Goal: Task Accomplishment & Management: Use online tool/utility

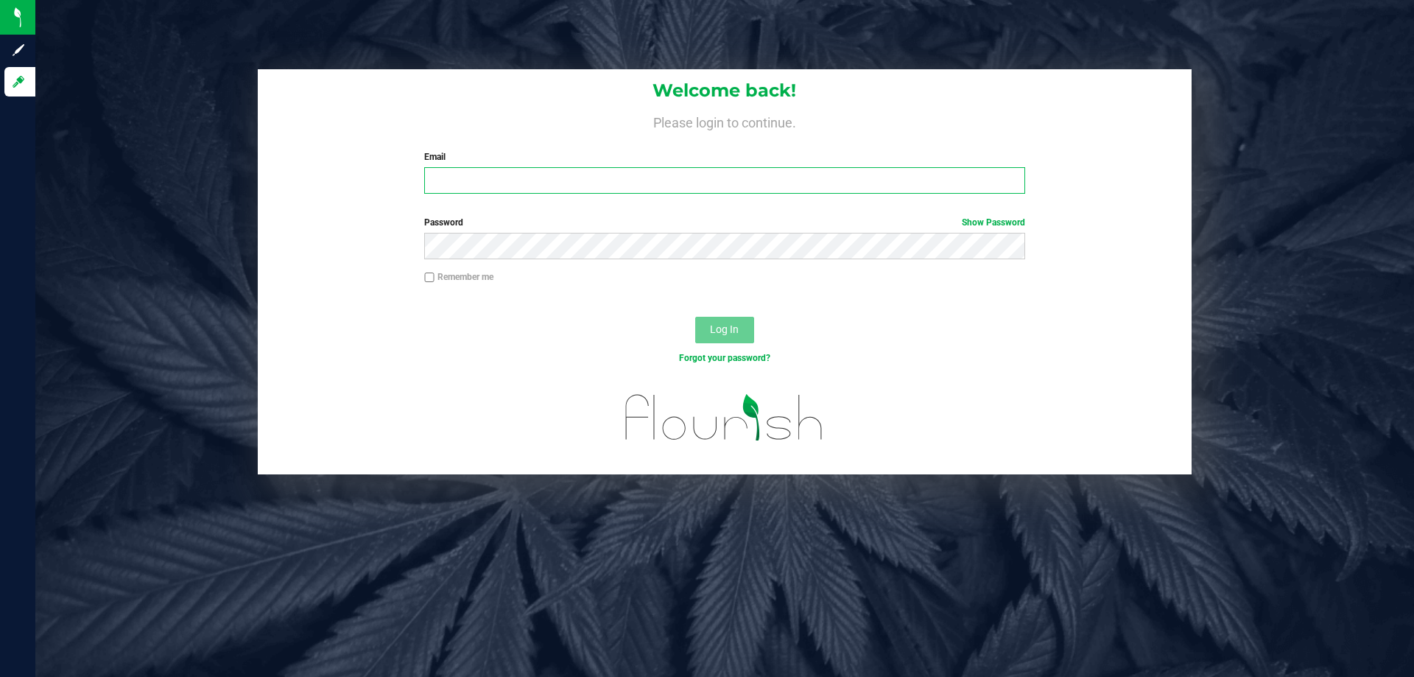
click at [471, 183] on input "Email" at bounding box center [724, 180] width 600 height 27
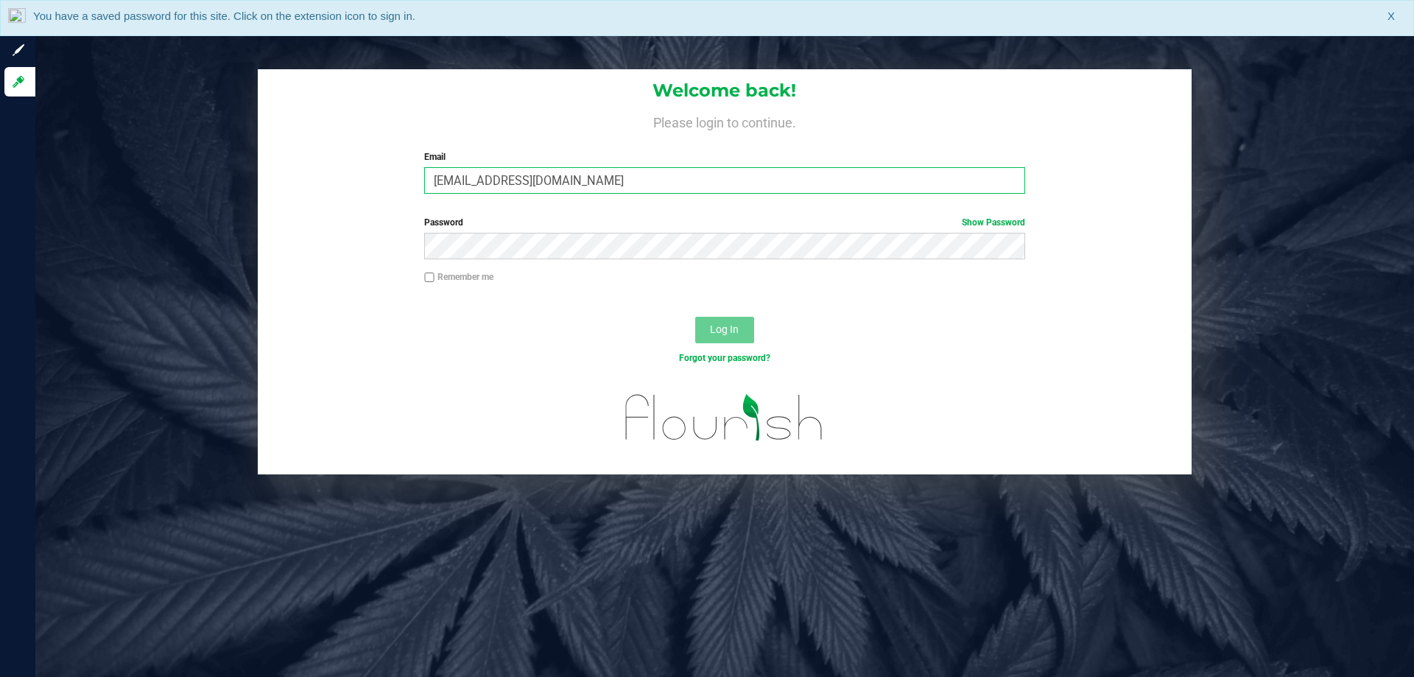
type input "[EMAIL_ADDRESS][DOMAIN_NAME]"
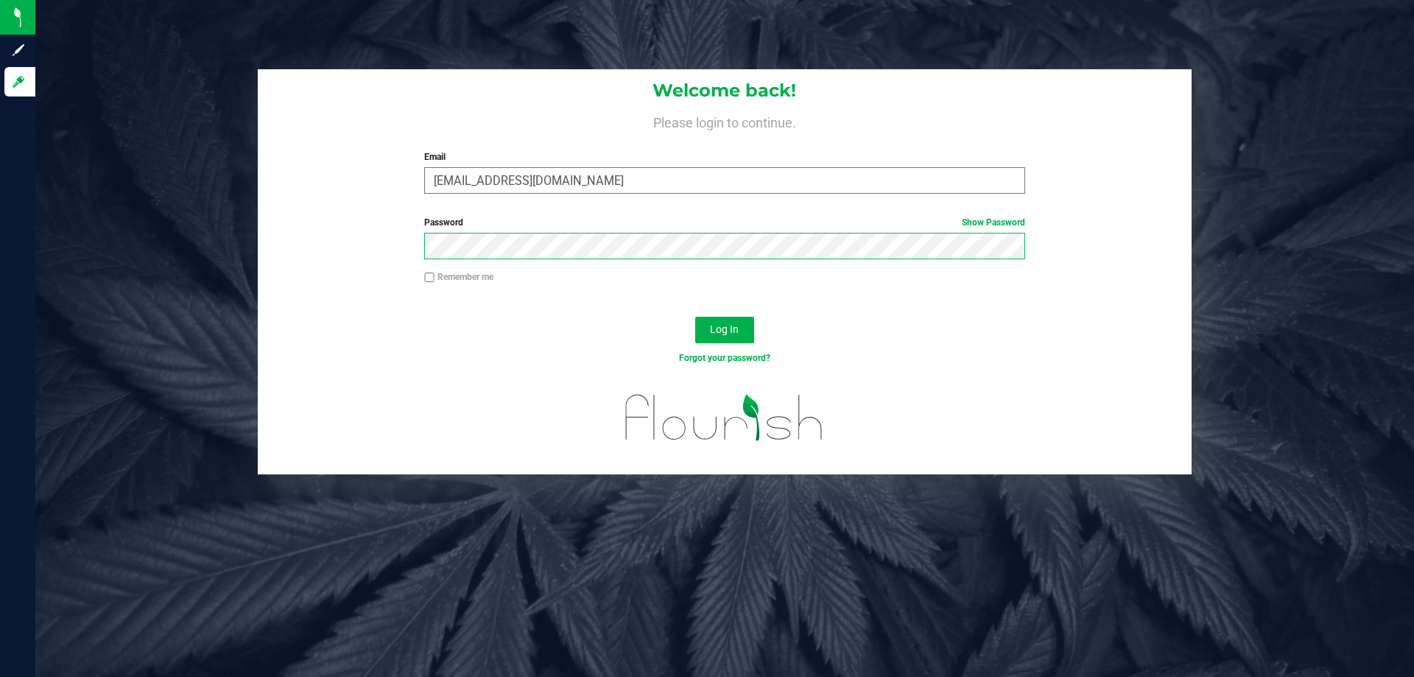
click at [695, 317] on button "Log In" at bounding box center [724, 330] width 59 height 27
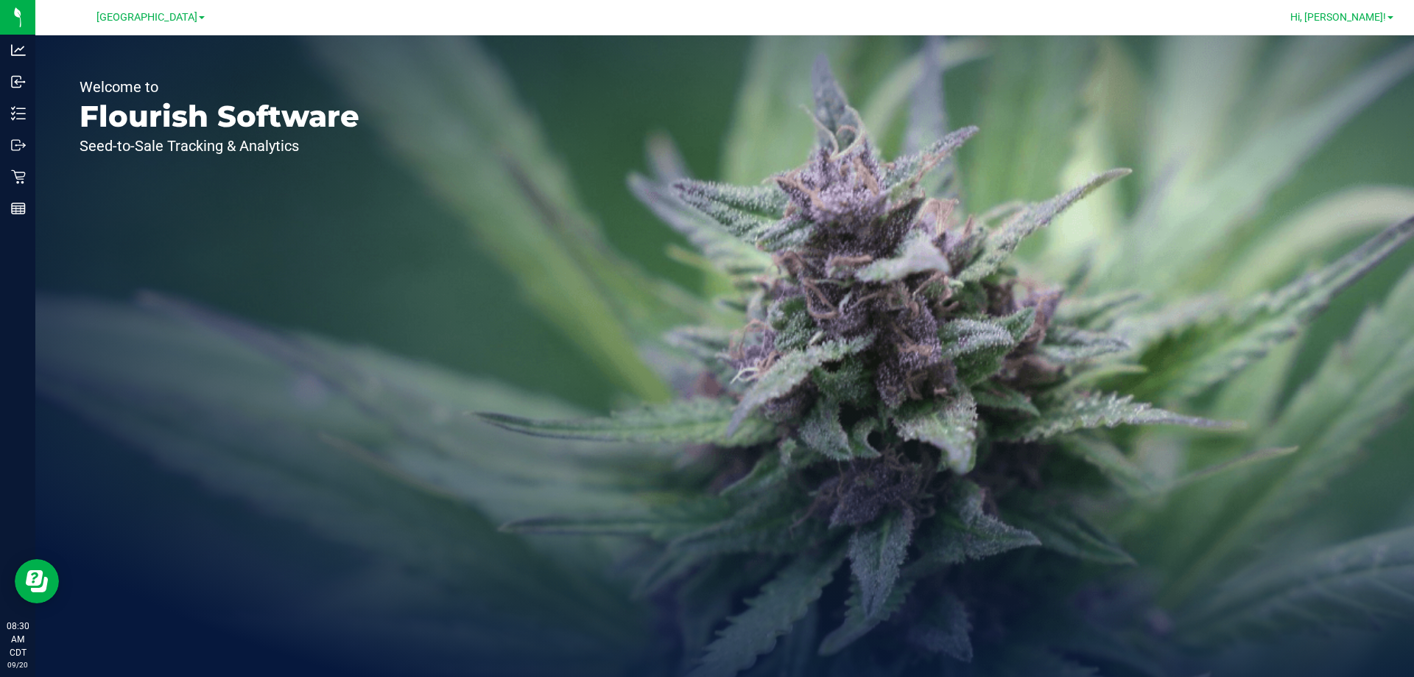
click at [1340, 17] on span "Hi, [PERSON_NAME]!" at bounding box center [1338, 17] width 96 height 12
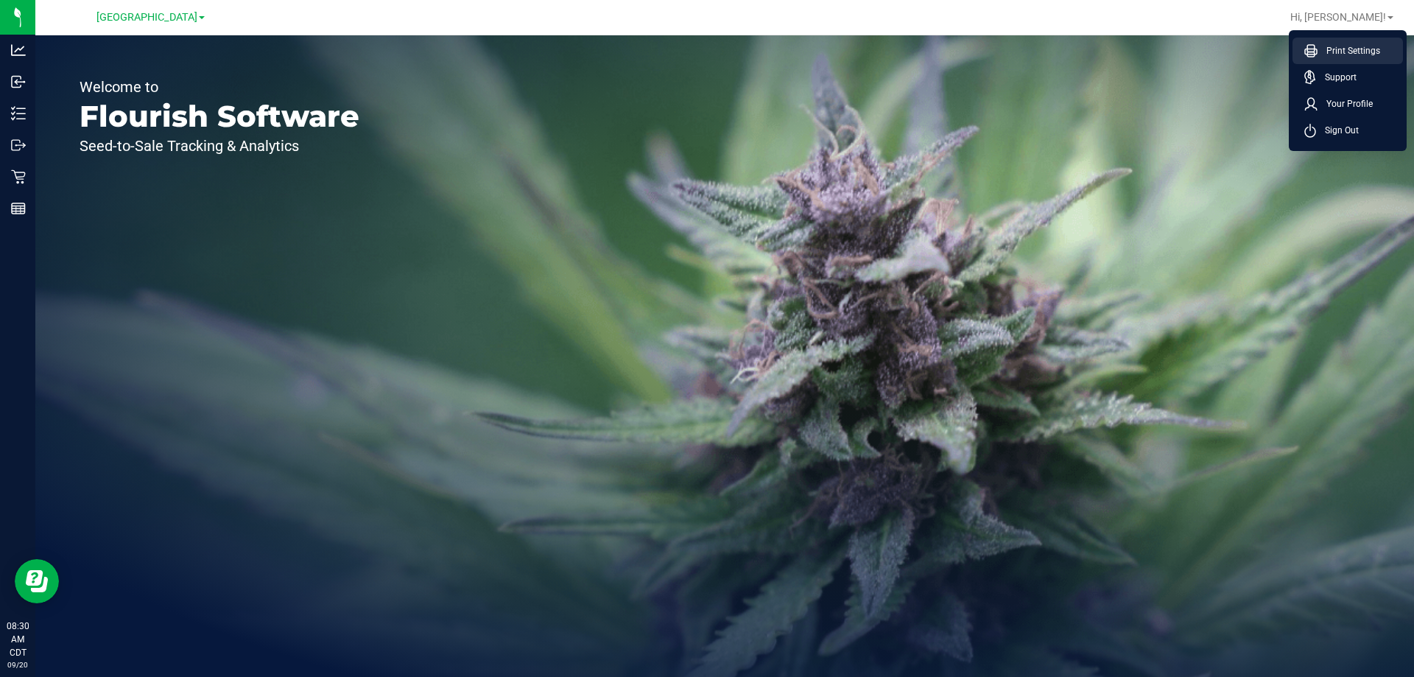
click at [1336, 47] on span "Print Settings" at bounding box center [1349, 50] width 63 height 15
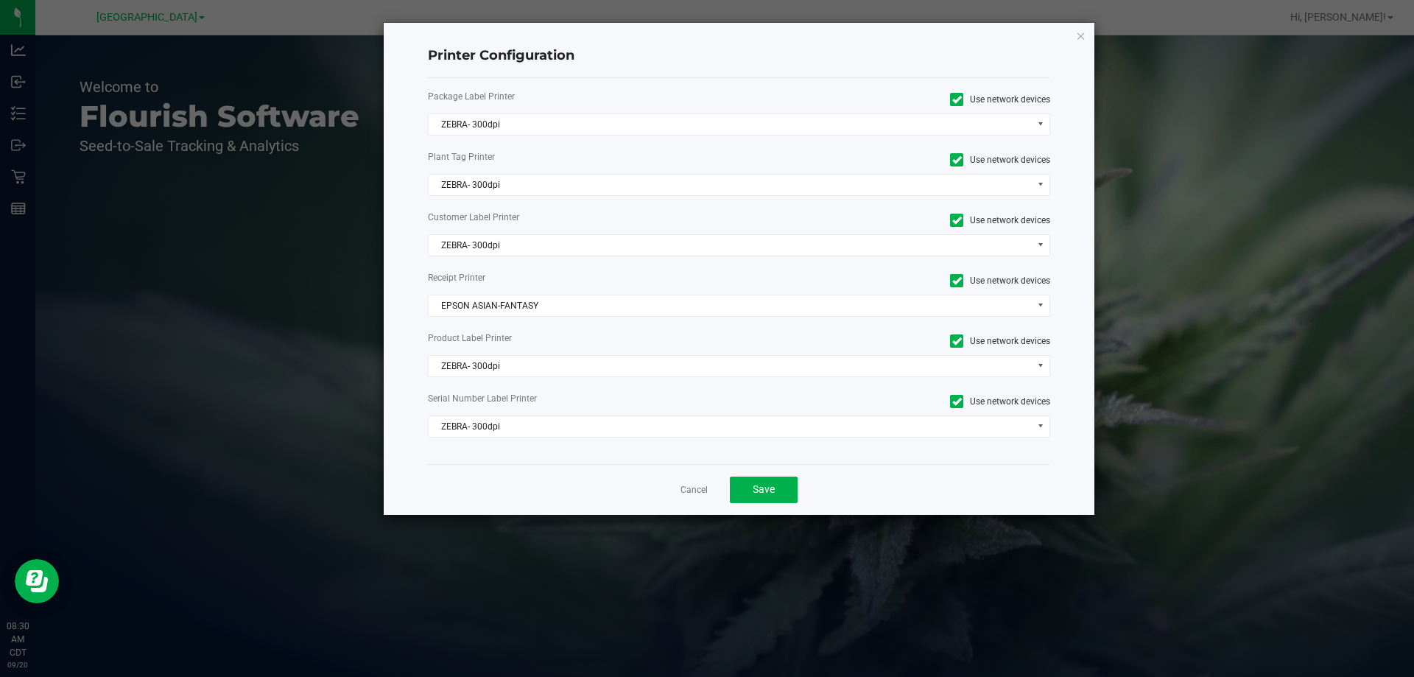
click at [646, 110] on div "Package Label Printer Use network devices ZEBRA- 300dpi Plant Tag Printer Use n…" at bounding box center [739, 271] width 623 height 386
click at [644, 116] on span "ZEBRA- 300dpi" at bounding box center [730, 124] width 603 height 21
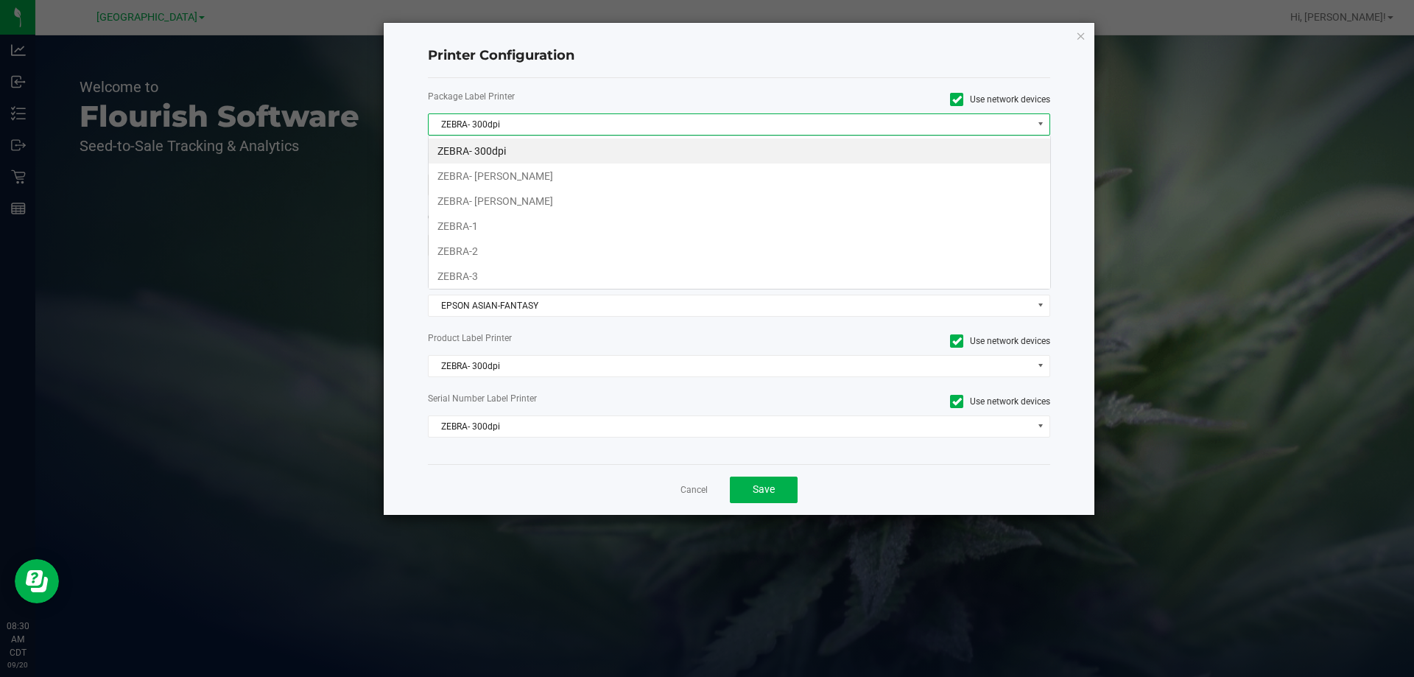
scroll to position [22, 622]
click at [539, 198] on li "ZEBRA- [PERSON_NAME]" at bounding box center [740, 201] width 622 height 25
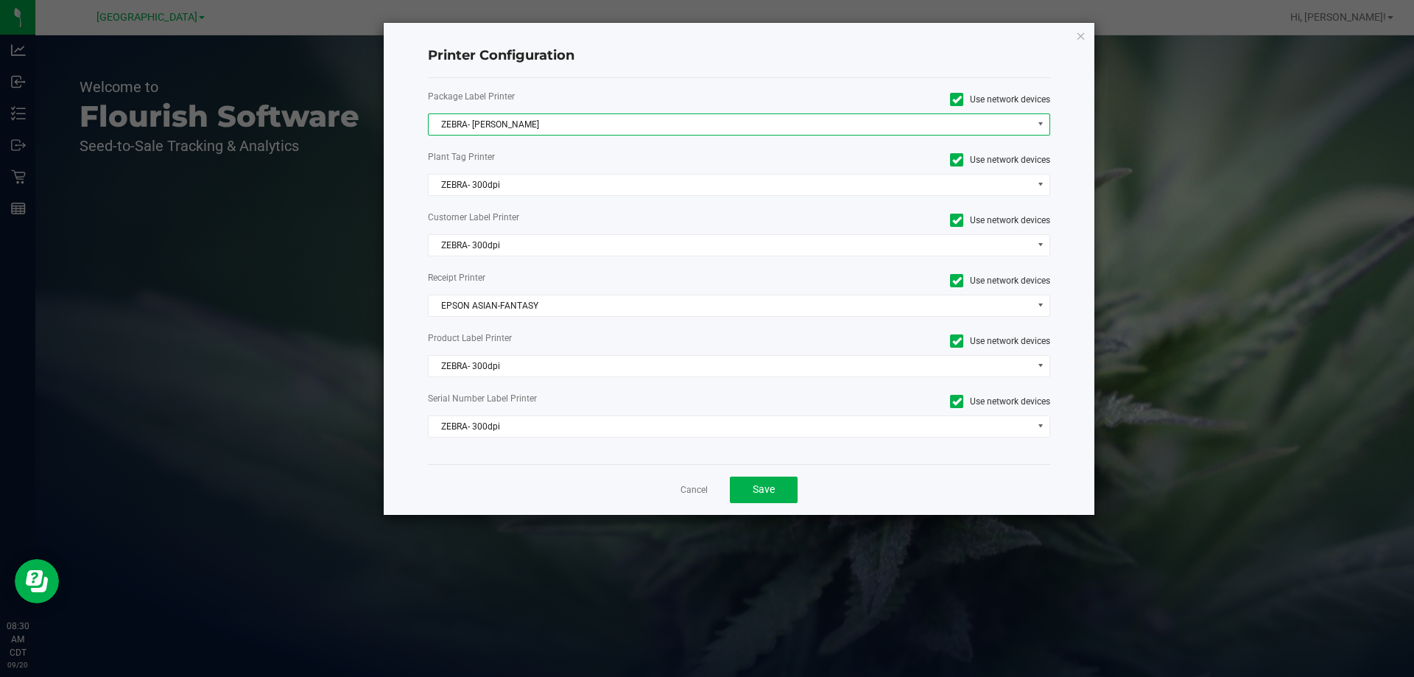
click at [525, 122] on span "ZEBRA- [PERSON_NAME]" at bounding box center [730, 124] width 603 height 21
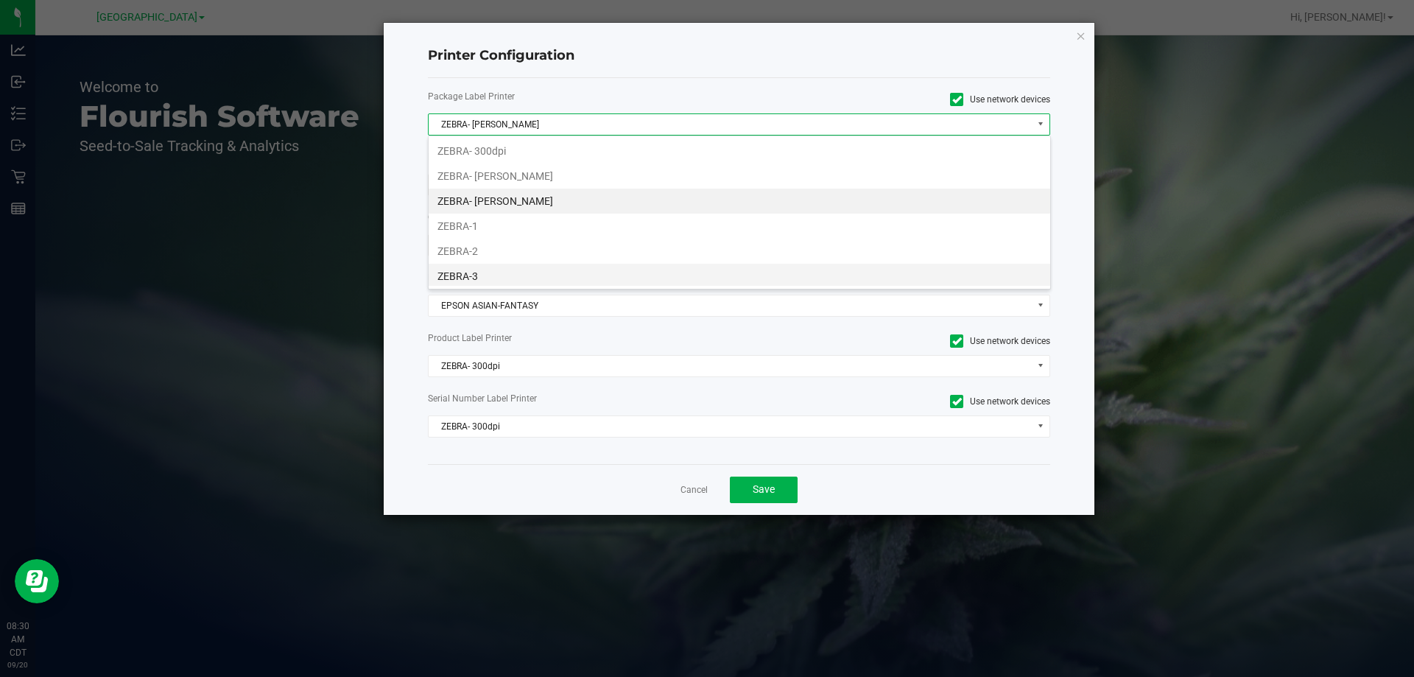
click at [474, 270] on li "ZEBRA-3" at bounding box center [740, 276] width 622 height 25
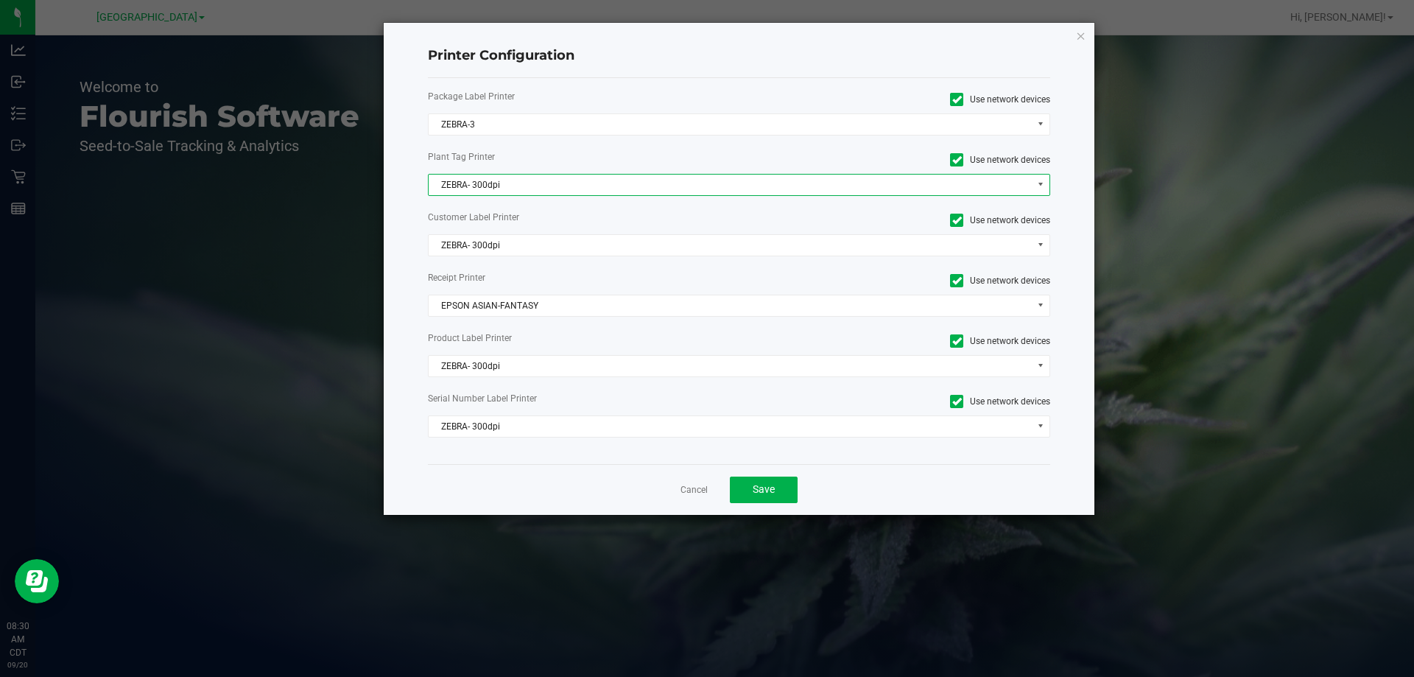
click at [491, 187] on span "ZEBRA- 300dpi" at bounding box center [730, 185] width 603 height 21
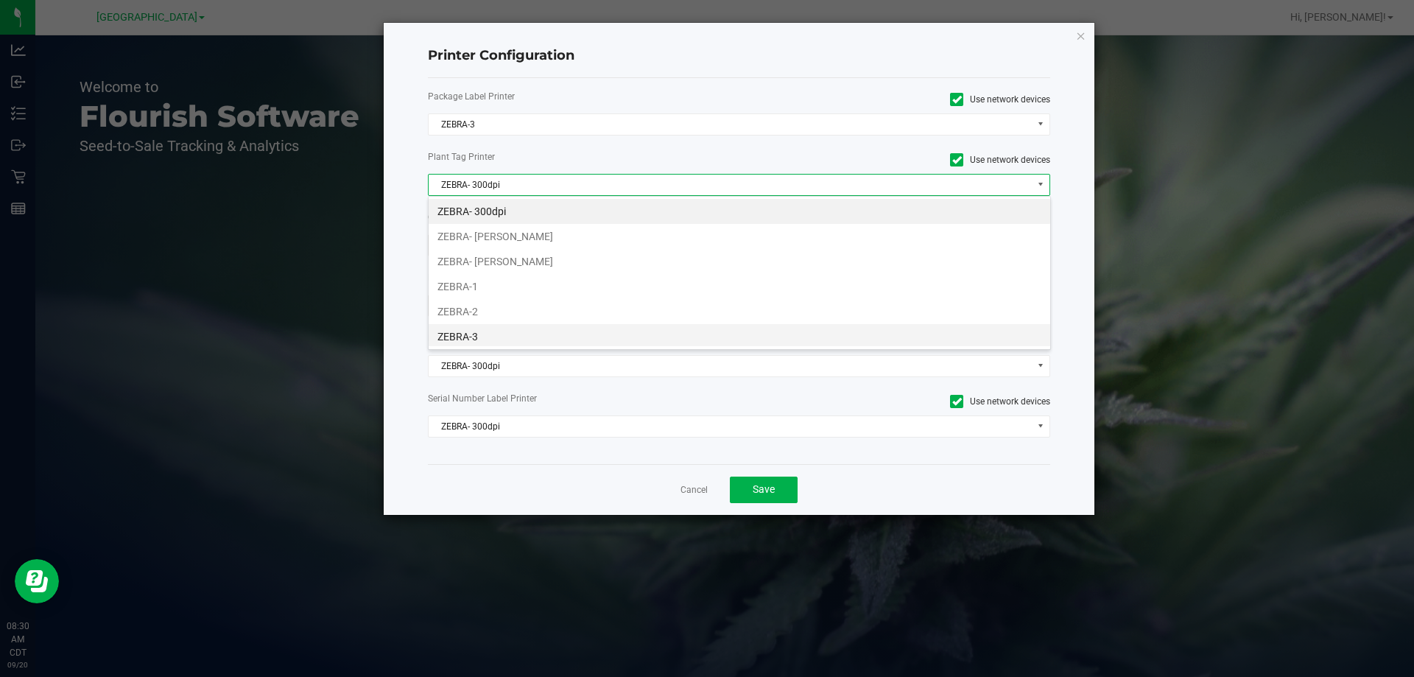
click at [474, 331] on li "ZEBRA-3" at bounding box center [740, 336] width 622 height 25
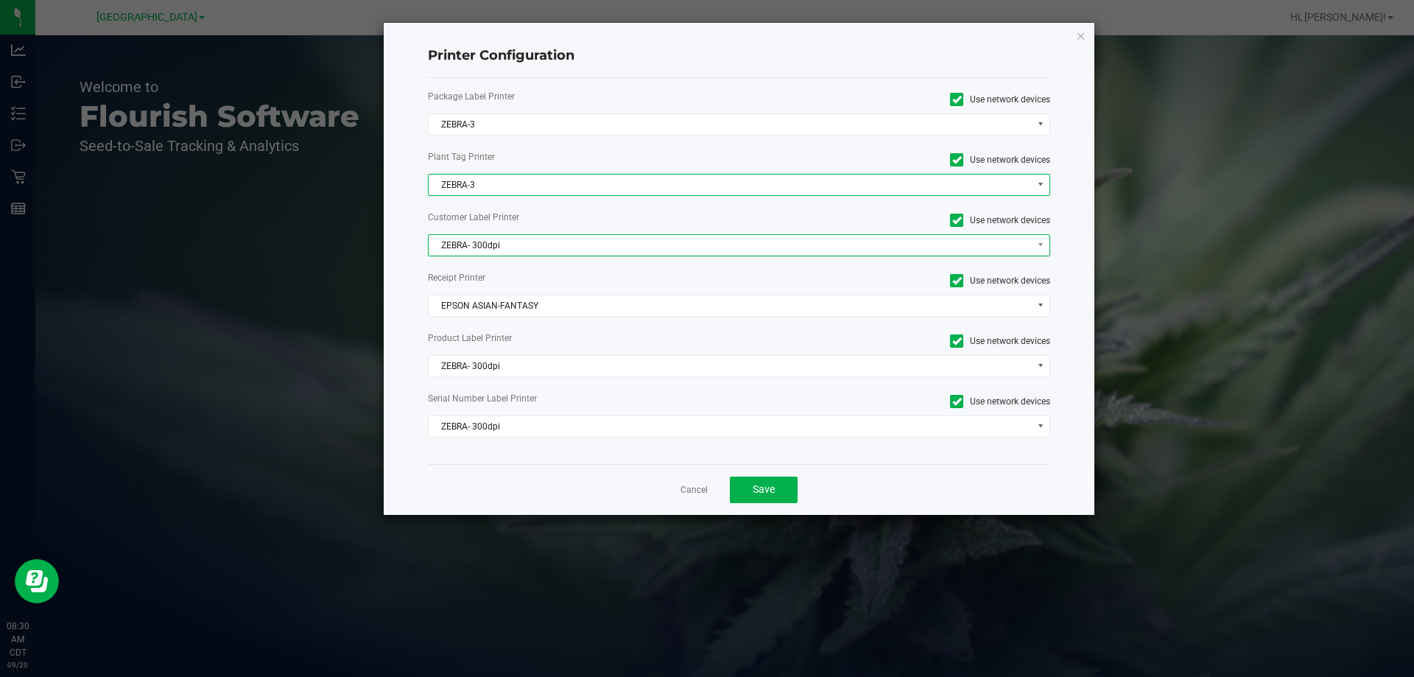
click at [484, 244] on span "ZEBRA- 300dpi" at bounding box center [730, 245] width 603 height 21
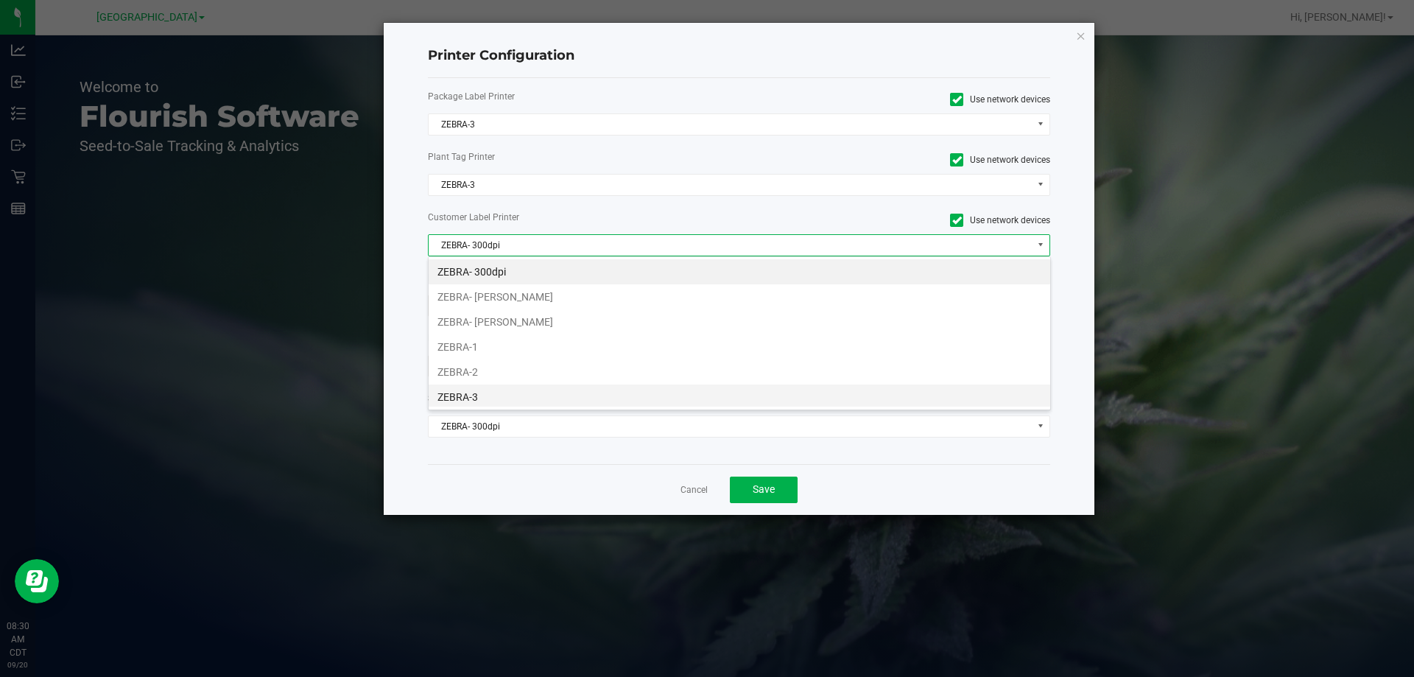
click at [474, 392] on li "ZEBRA-3" at bounding box center [740, 396] width 622 height 25
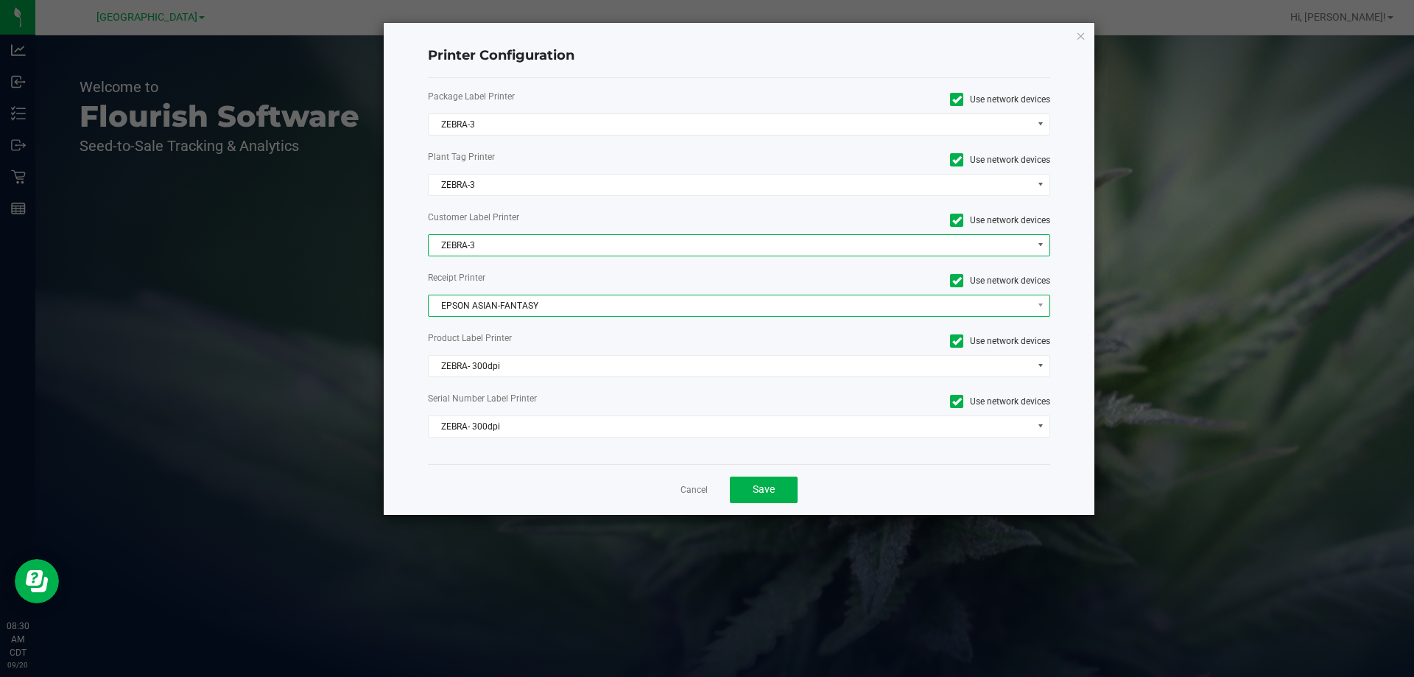
click at [508, 306] on span "EPSON ASIAN-FANTASY" at bounding box center [730, 305] width 603 height 21
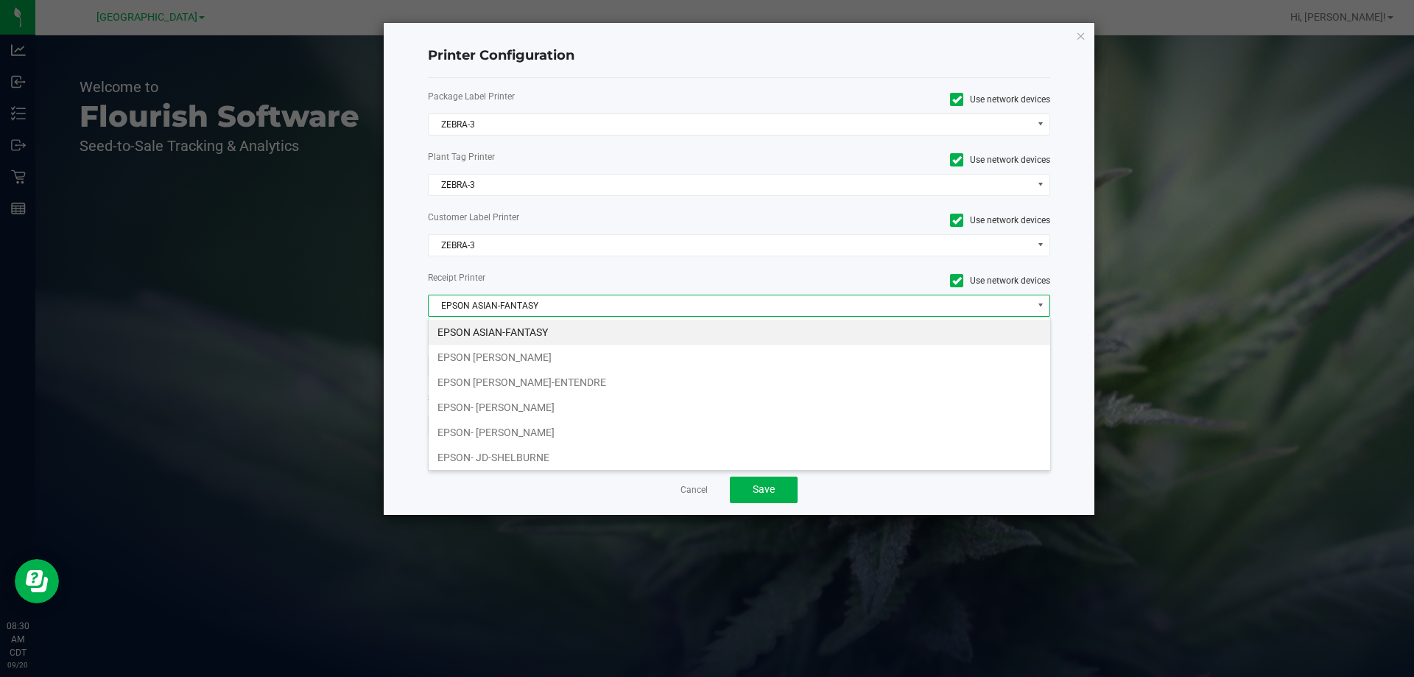
click at [548, 334] on li "EPSON ASIAN-FANTASY" at bounding box center [740, 332] width 622 height 25
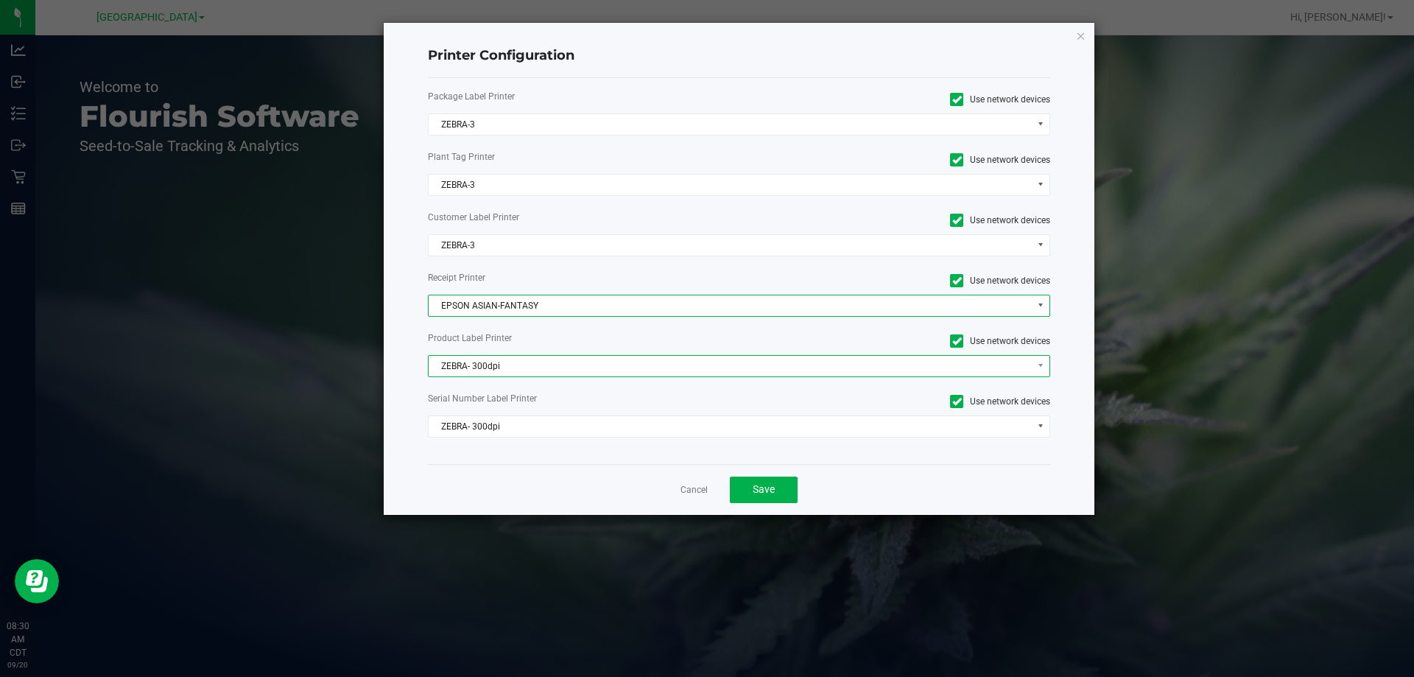
click at [526, 376] on span "ZEBRA- 300dpi" at bounding box center [730, 366] width 603 height 21
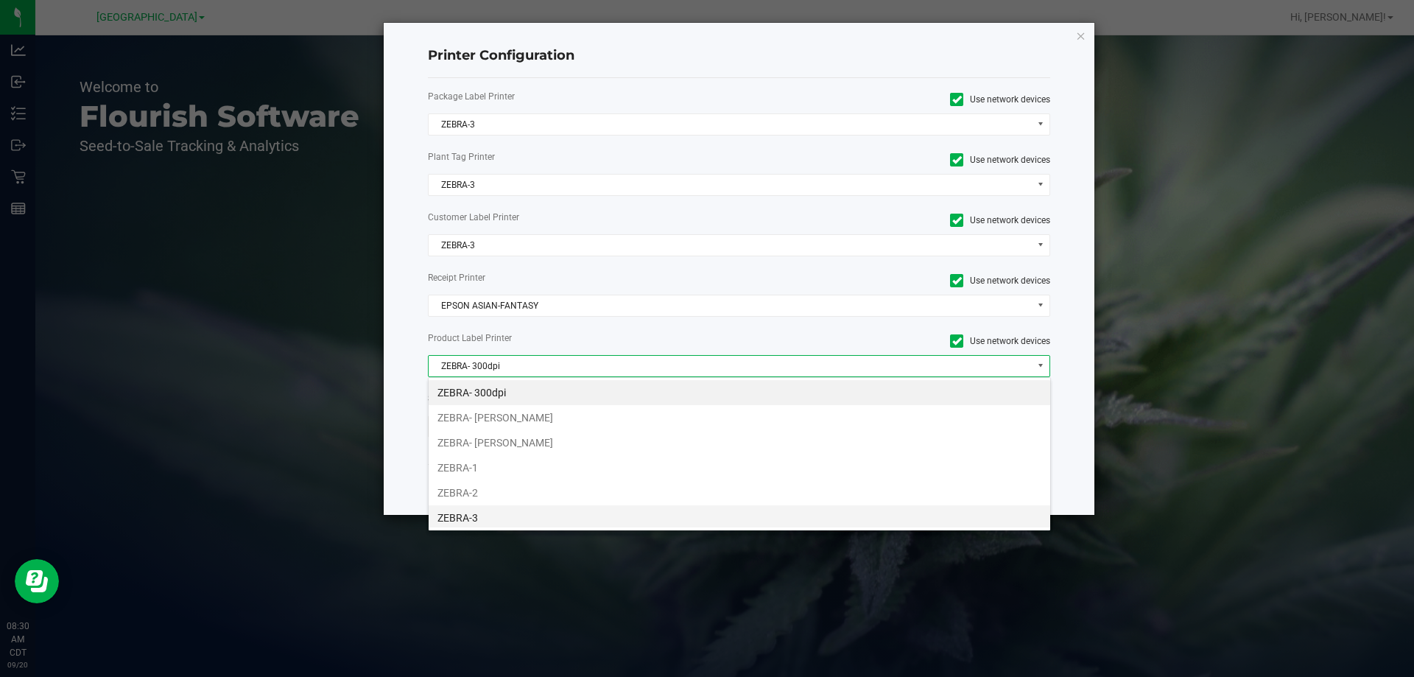
click at [479, 516] on li "ZEBRA-3" at bounding box center [740, 517] width 622 height 25
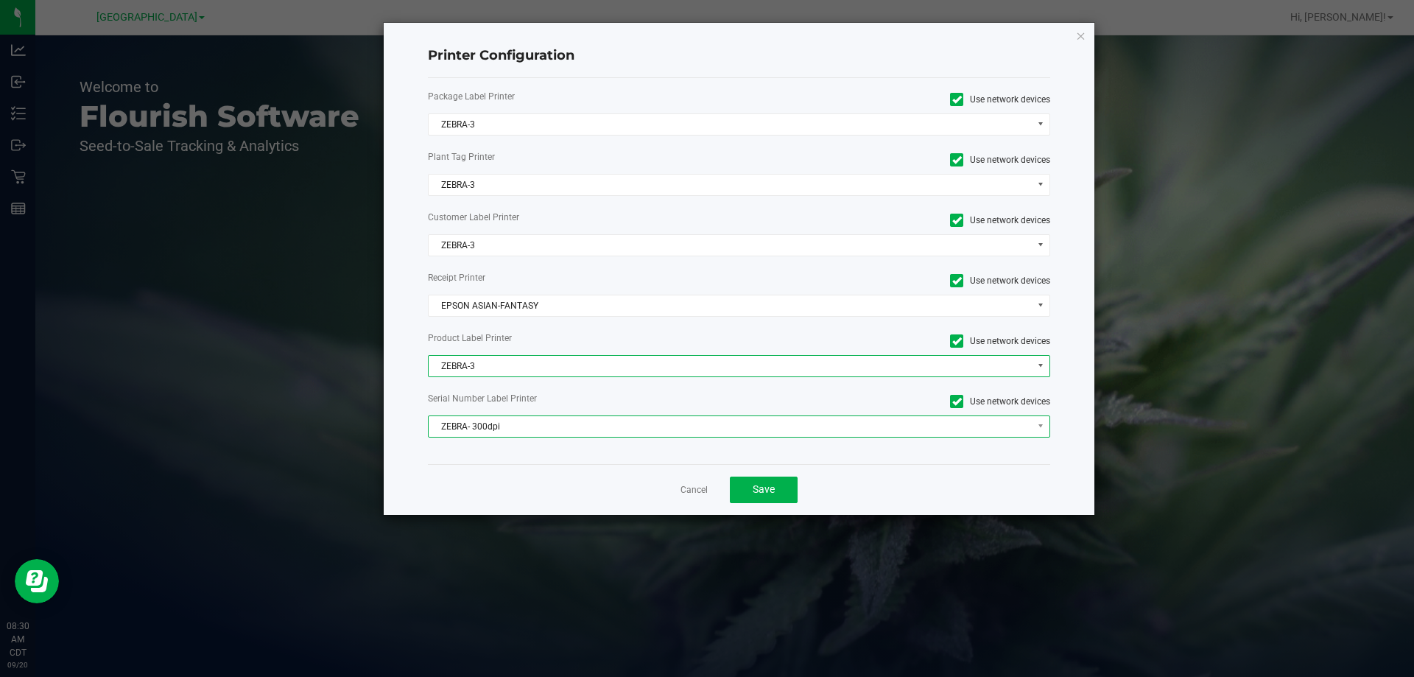
click at [490, 424] on span "ZEBRA- 300dpi" at bounding box center [730, 426] width 603 height 21
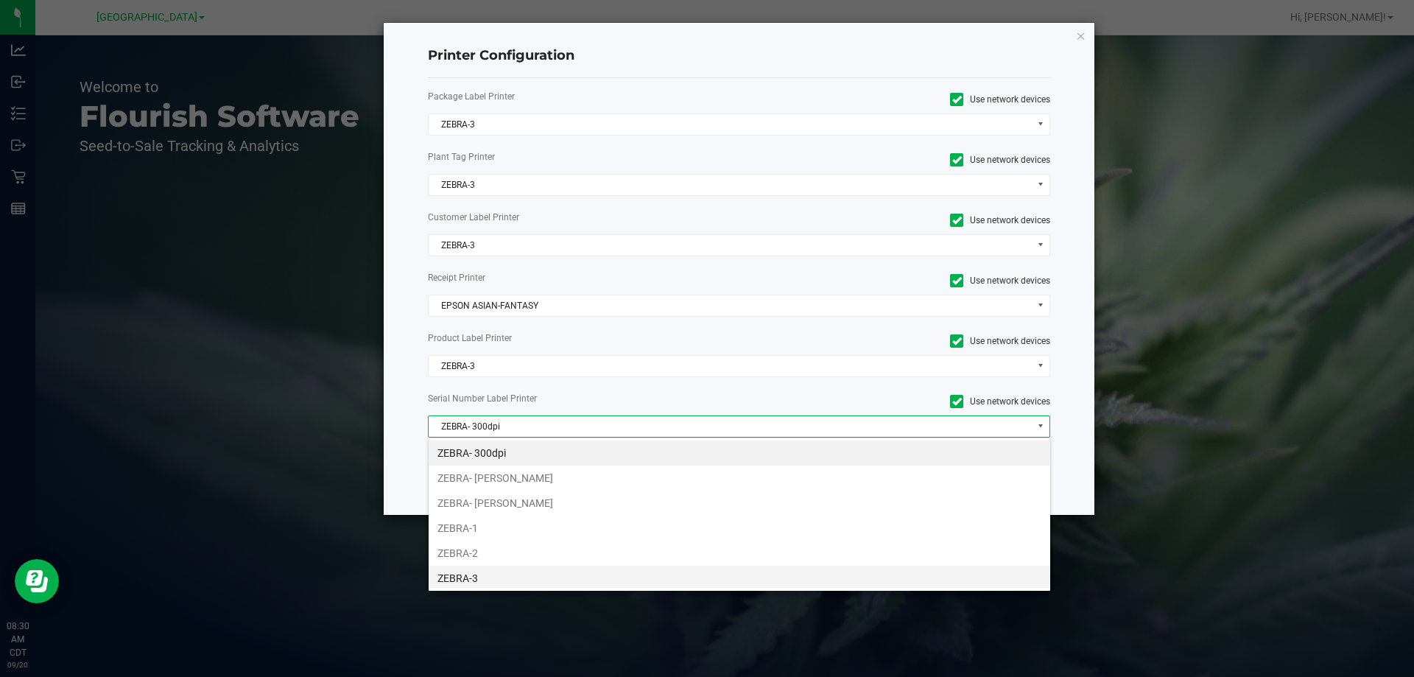
click at [457, 571] on li "ZEBRA-3" at bounding box center [740, 578] width 622 height 25
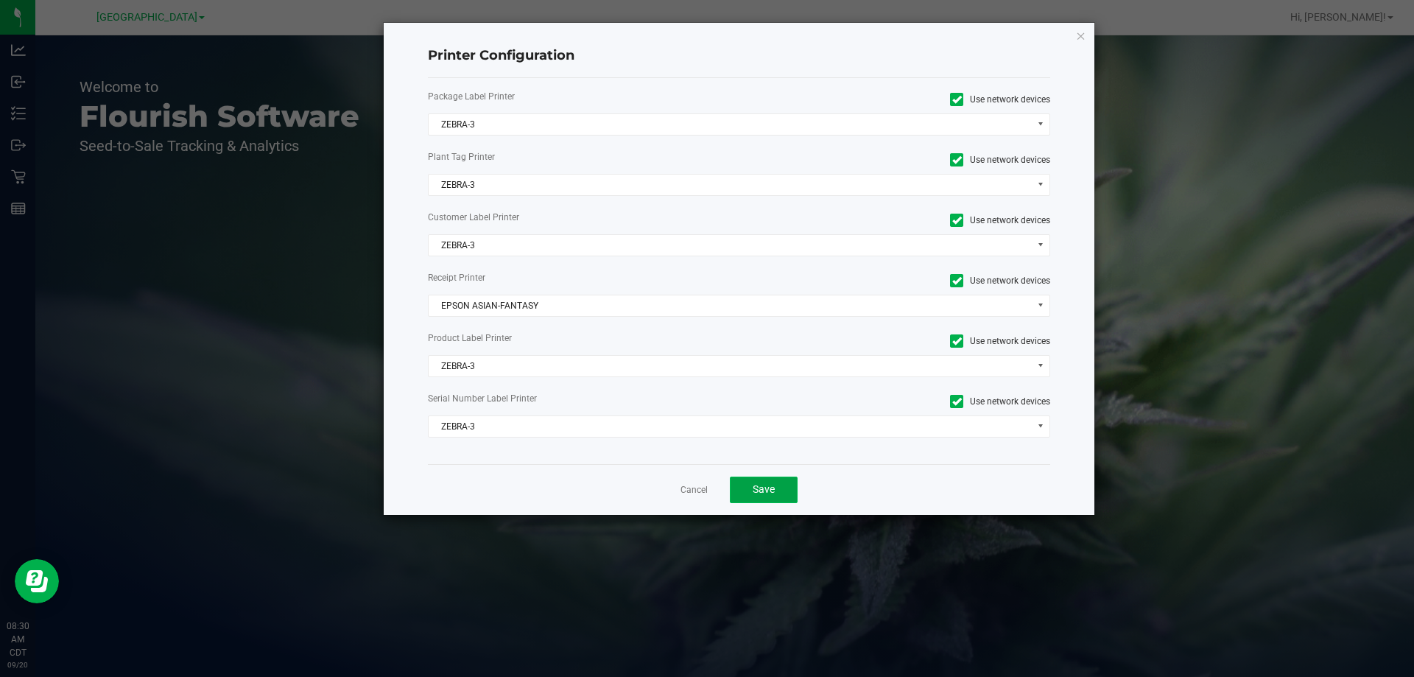
click at [766, 502] on button "Save" at bounding box center [764, 489] width 68 height 27
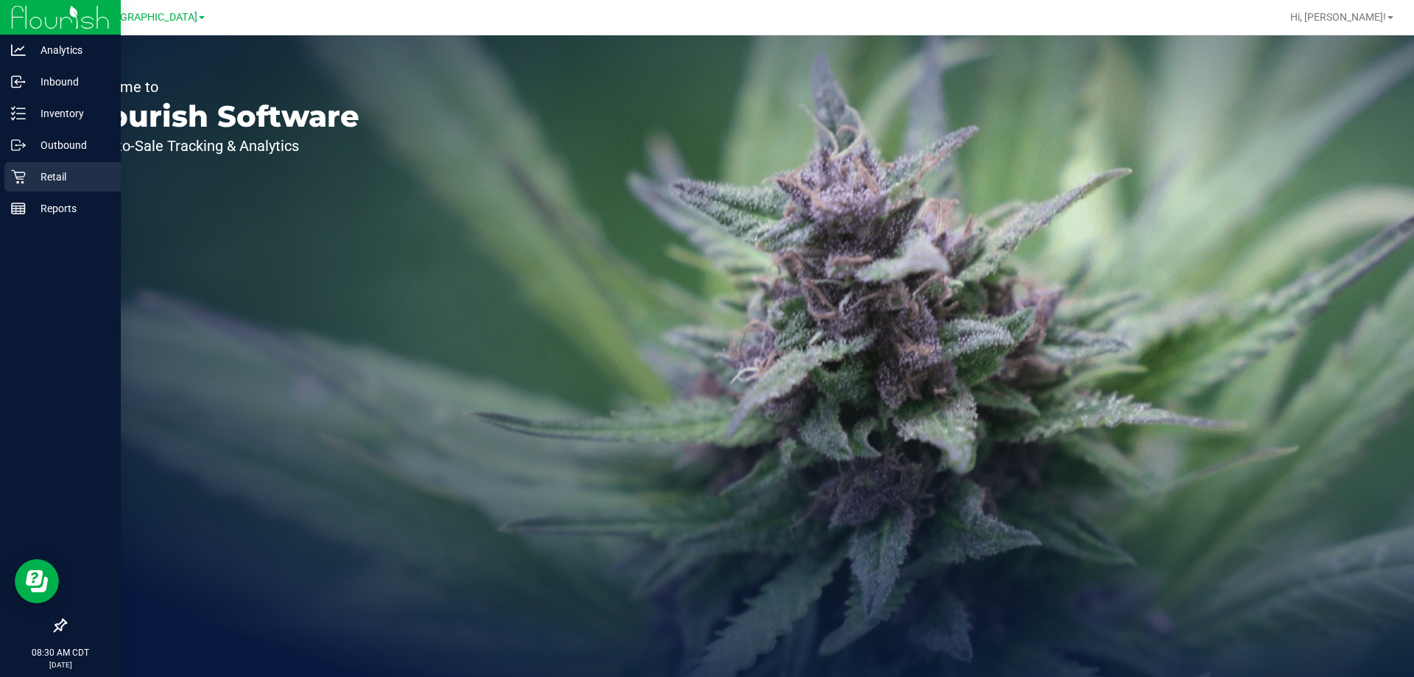
click at [68, 174] on p "Retail" at bounding box center [70, 177] width 88 height 18
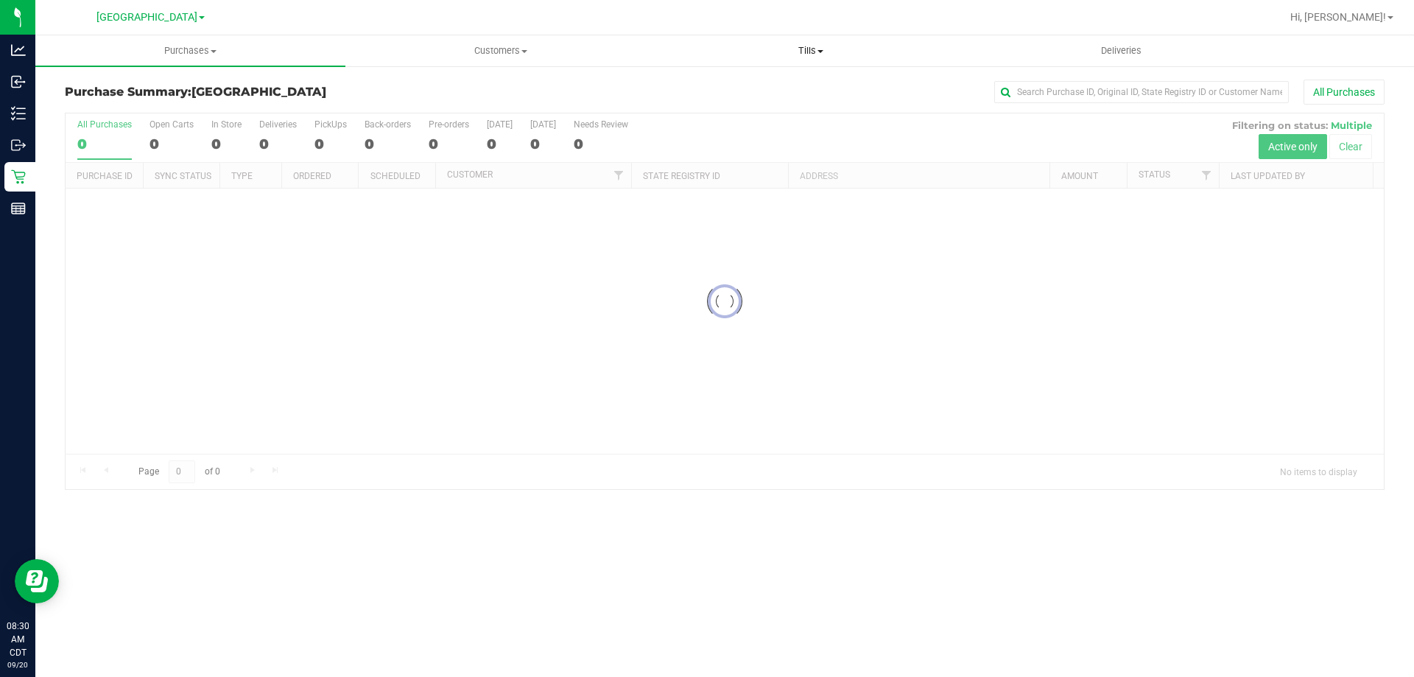
click at [798, 57] on uib-tab-heading "Tills Manage tills Reconcile e-payments" at bounding box center [810, 50] width 309 height 29
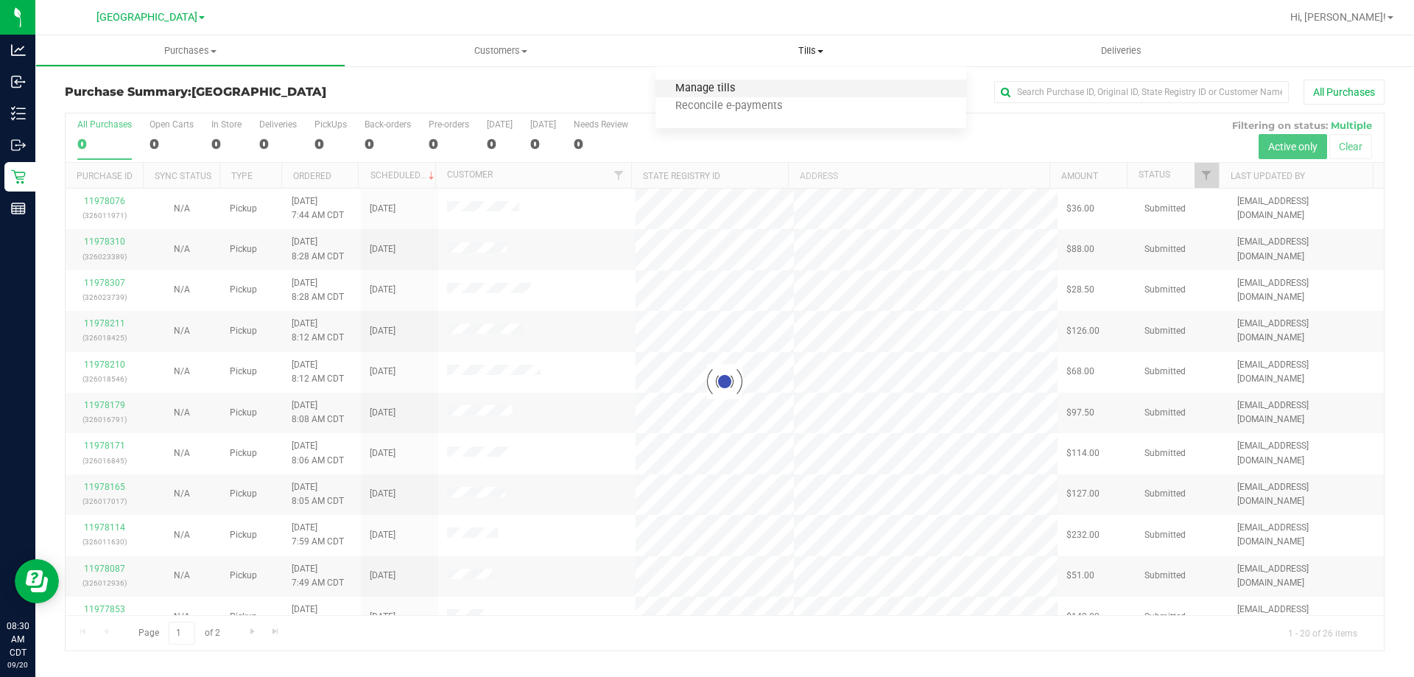
click at [737, 94] on span "Manage tills" at bounding box center [704, 88] width 99 height 13
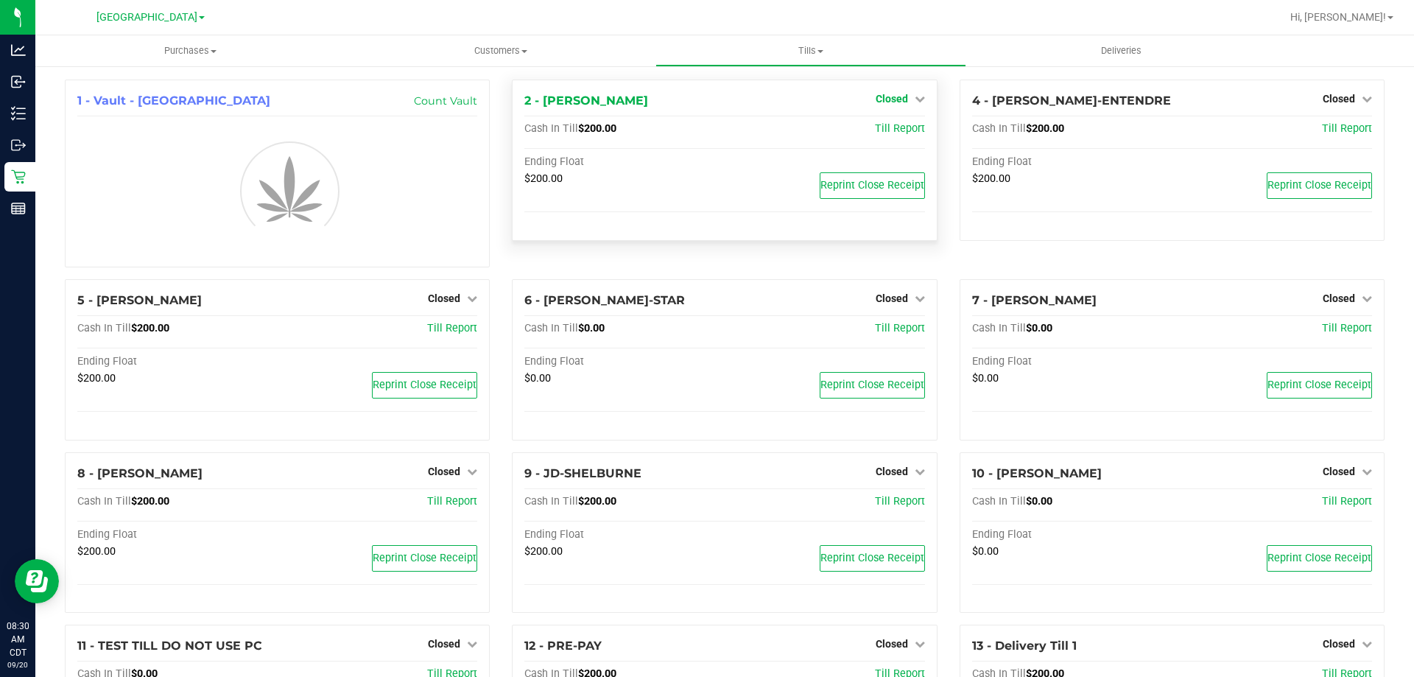
click at [915, 101] on icon at bounding box center [920, 99] width 10 height 10
click at [897, 133] on link "Open Till" at bounding box center [891, 130] width 39 height 12
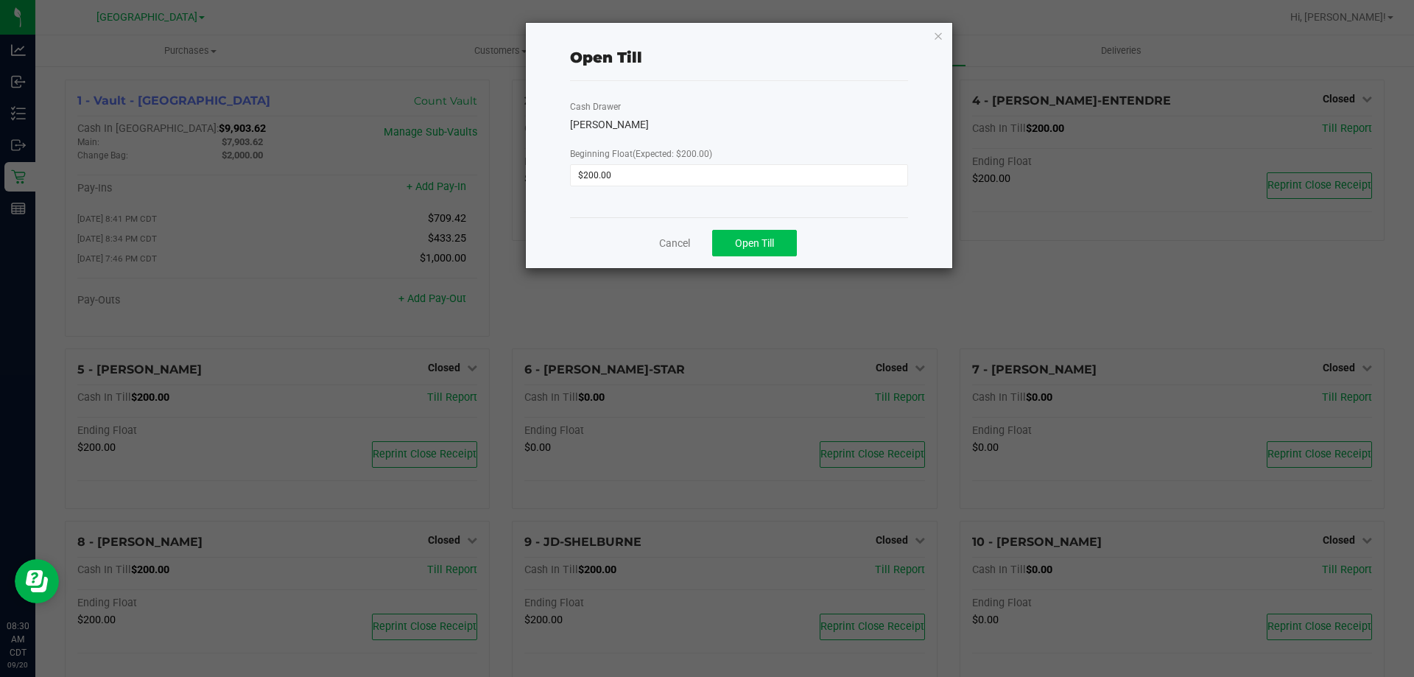
click at [756, 244] on span "Open Till" at bounding box center [754, 243] width 39 height 12
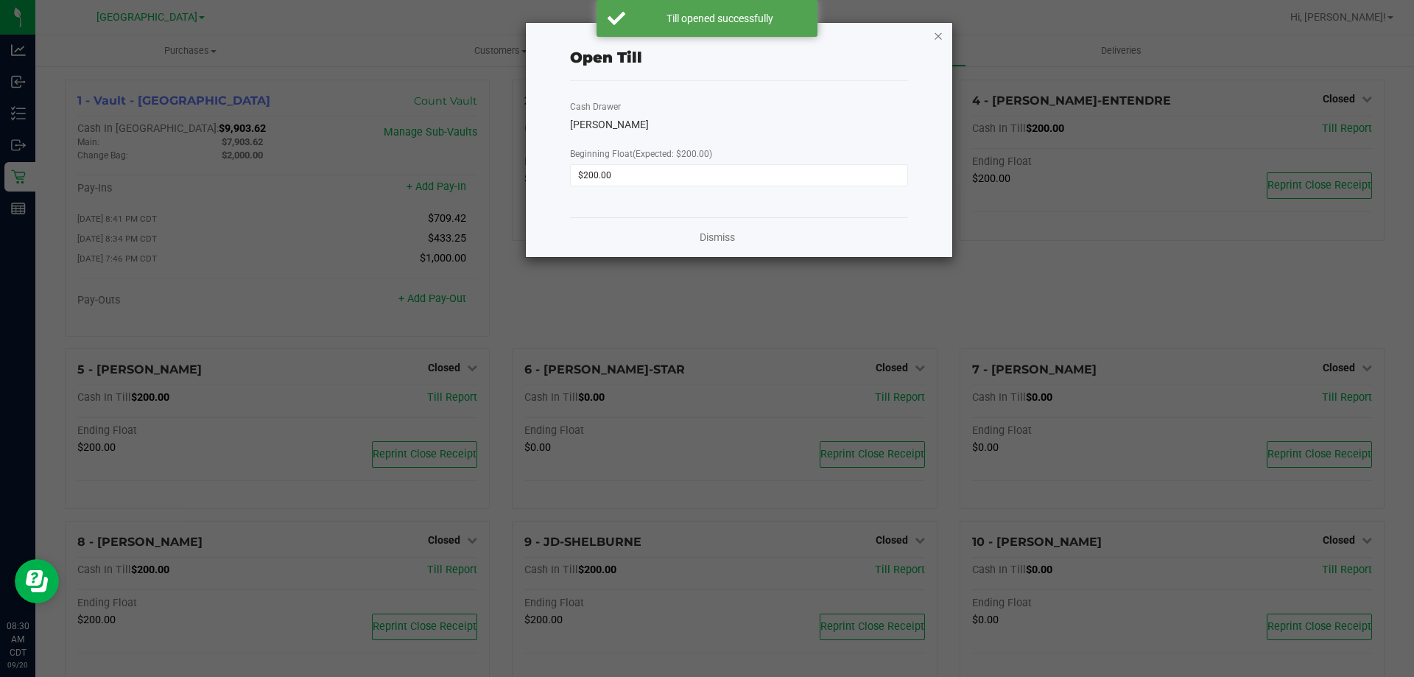
click at [941, 35] on icon "button" at bounding box center [938, 36] width 10 height 18
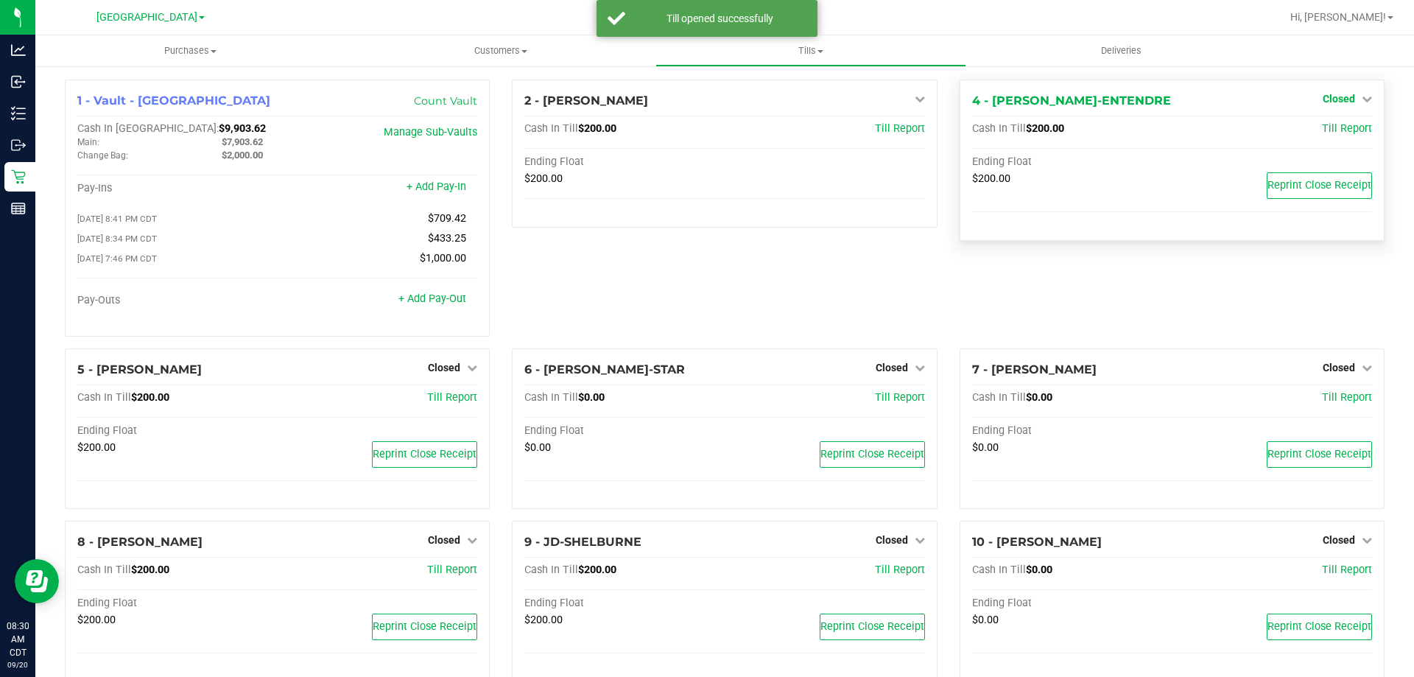
click at [1337, 96] on span "Closed" at bounding box center [1339, 99] width 32 height 12
click at [1320, 127] on link "Open Till" at bounding box center [1338, 130] width 39 height 12
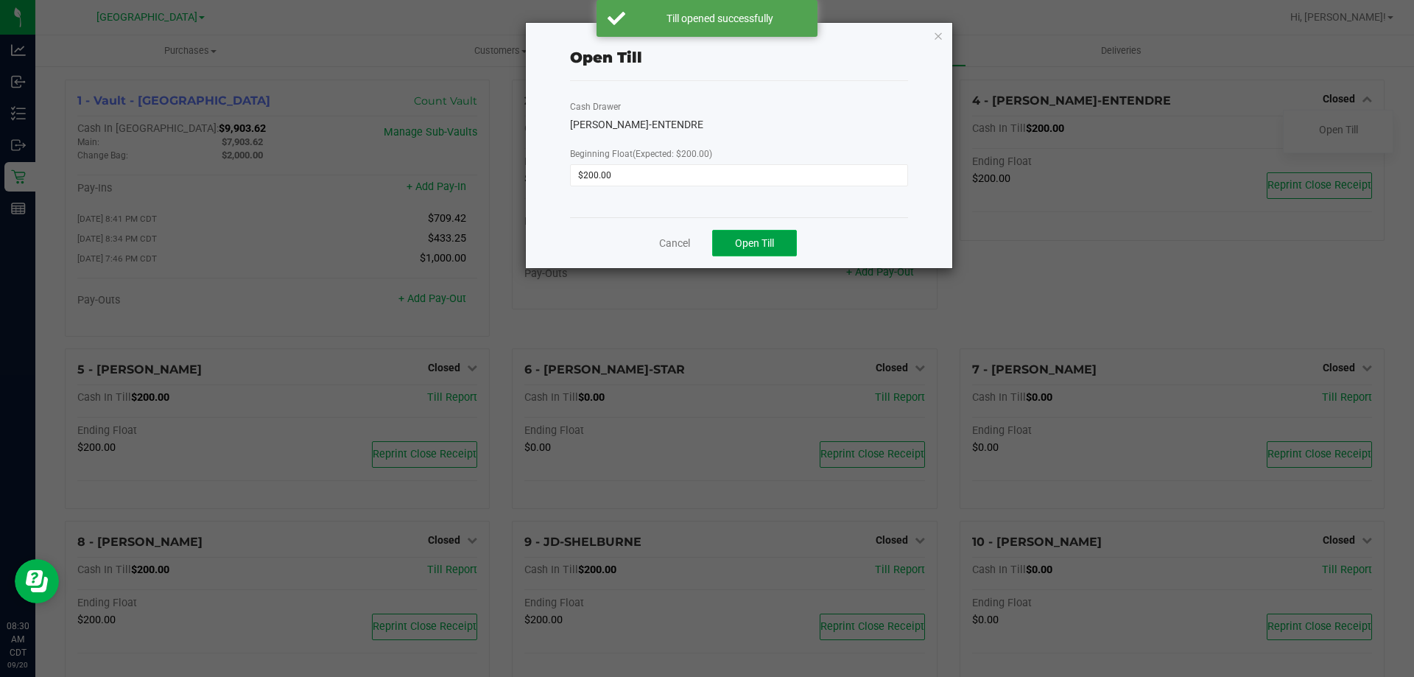
click at [767, 242] on span "Open Till" at bounding box center [754, 243] width 39 height 12
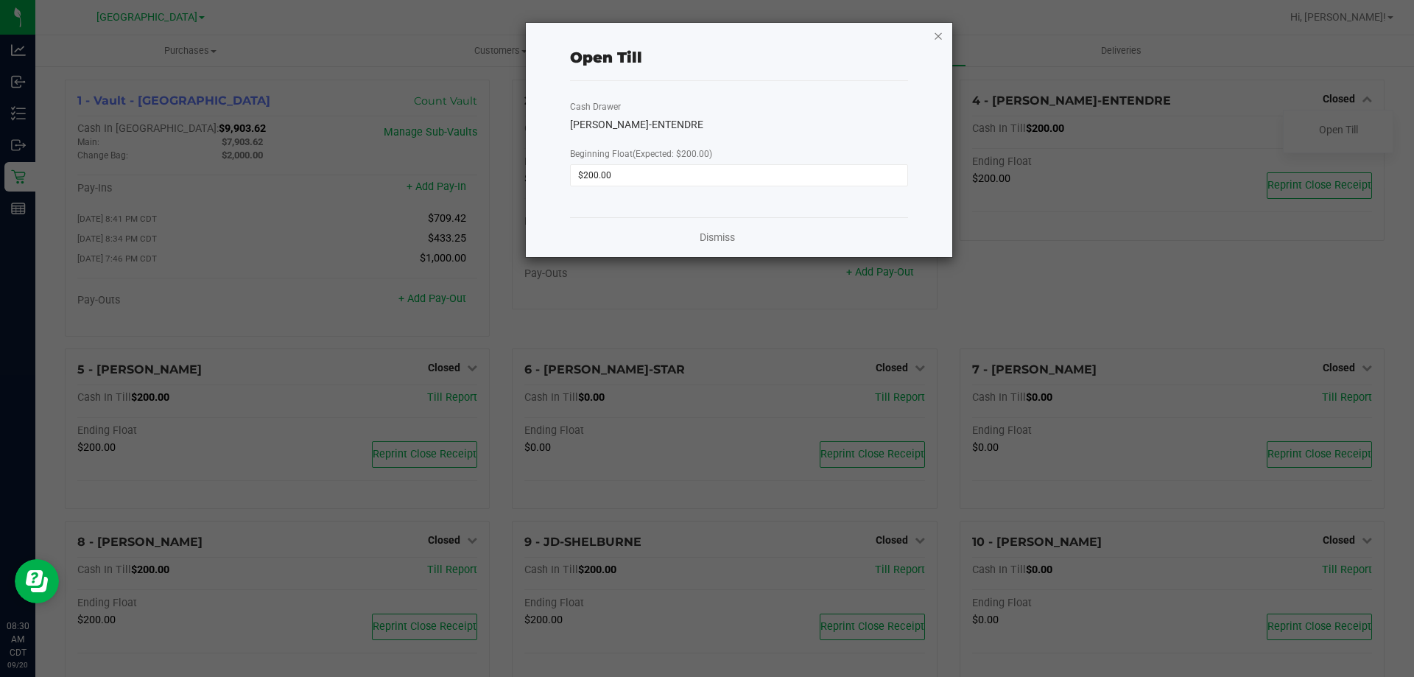
click at [940, 32] on icon "button" at bounding box center [938, 36] width 10 height 18
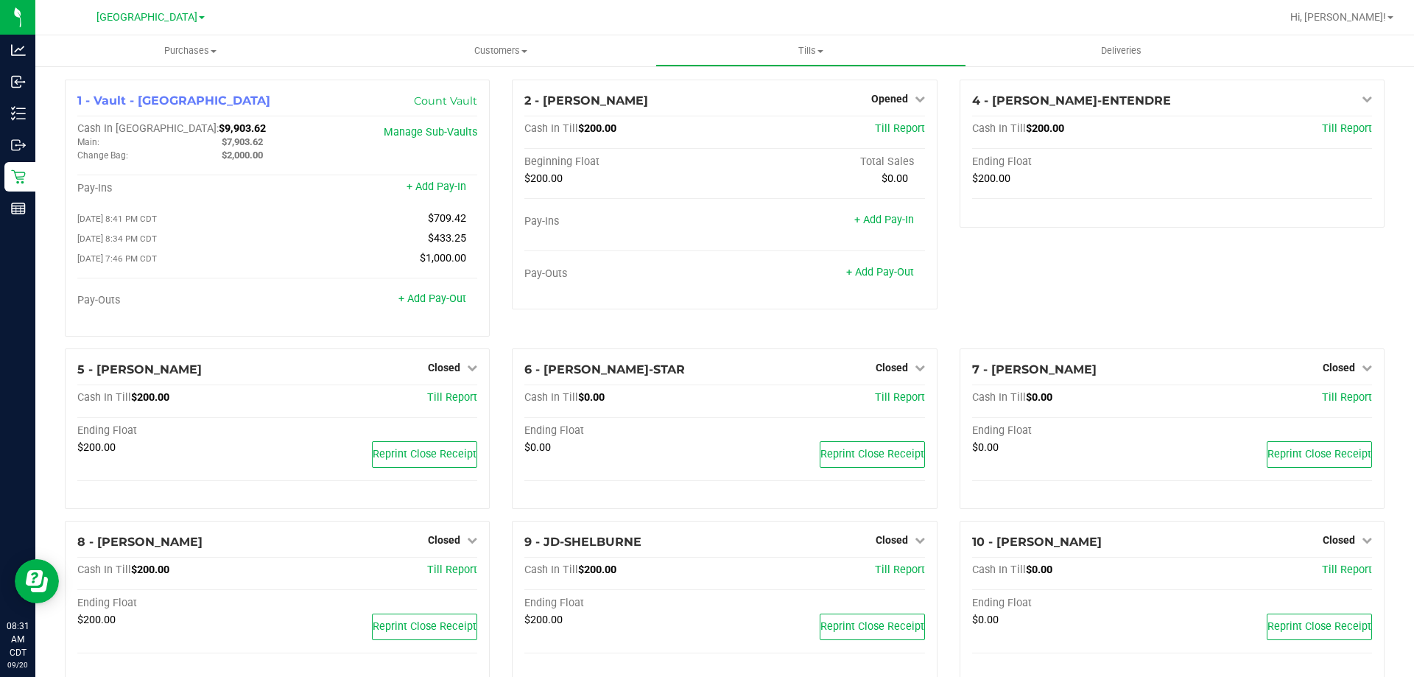
click at [447, 543] on span "Closed" at bounding box center [444, 540] width 32 height 12
click at [446, 577] on link "Open Till" at bounding box center [443, 571] width 39 height 12
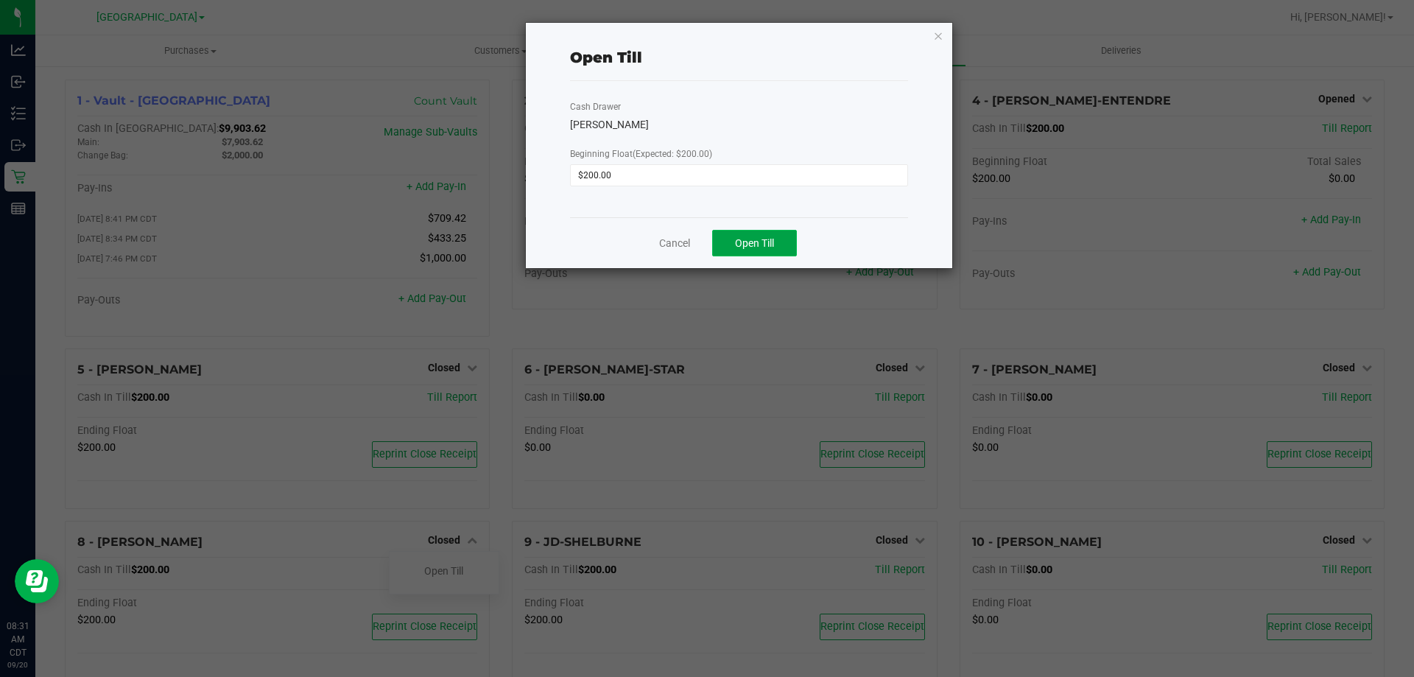
click at [762, 238] on span "Open Till" at bounding box center [754, 243] width 39 height 12
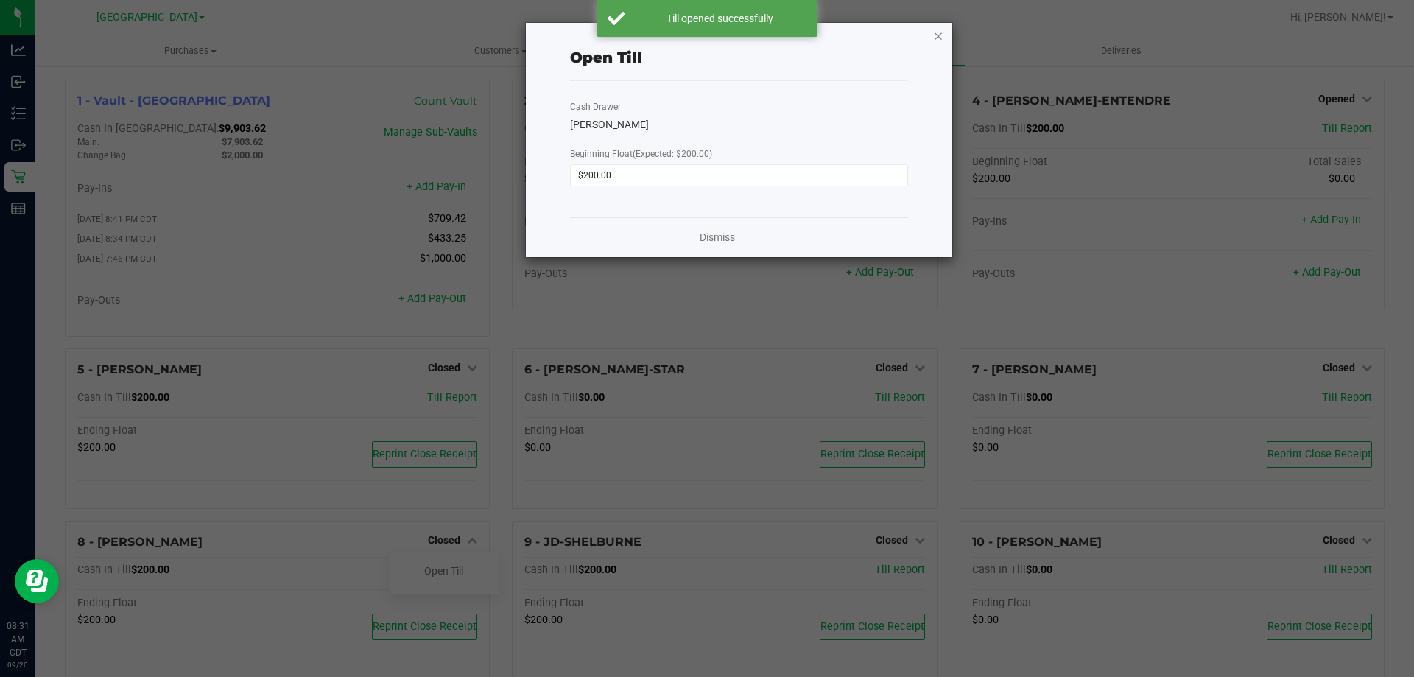
click at [939, 35] on icon "button" at bounding box center [938, 36] width 10 height 18
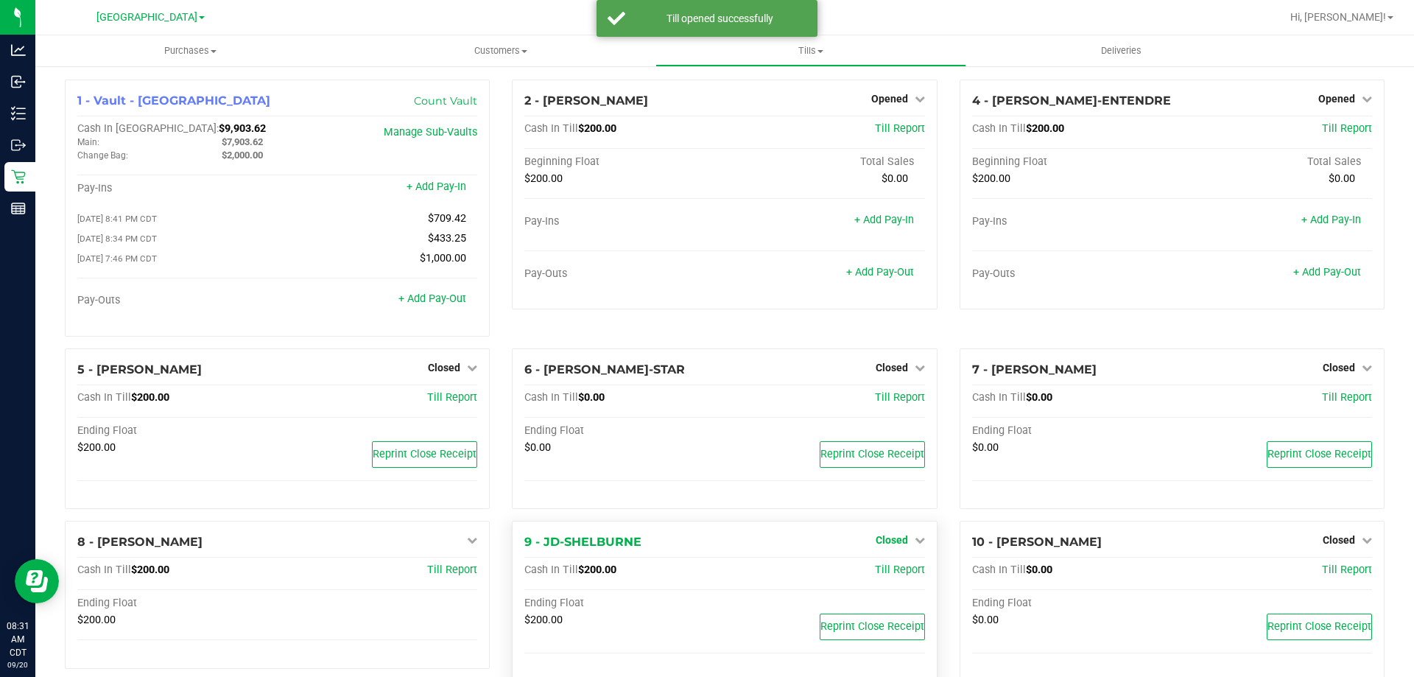
click at [915, 545] on icon at bounding box center [920, 540] width 10 height 10
click at [879, 571] on link "Open Till" at bounding box center [891, 571] width 39 height 12
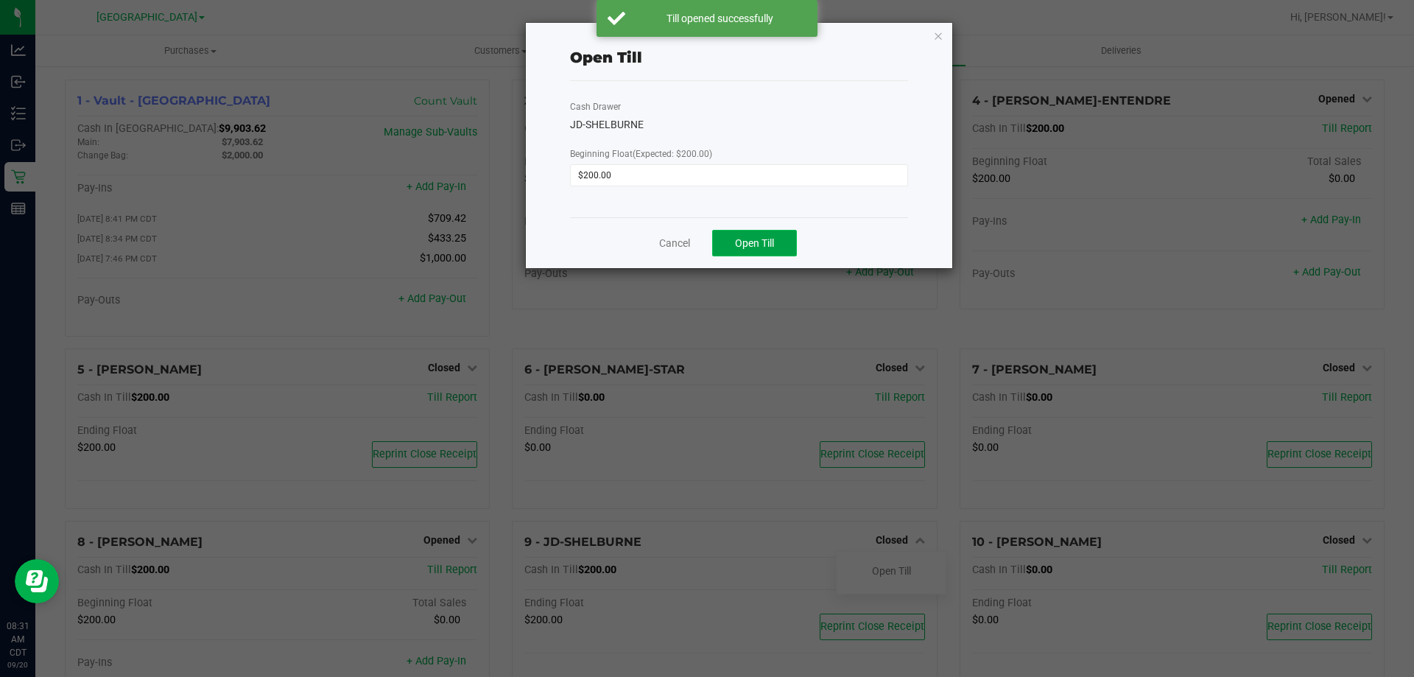
click at [755, 247] on span "Open Till" at bounding box center [754, 243] width 39 height 12
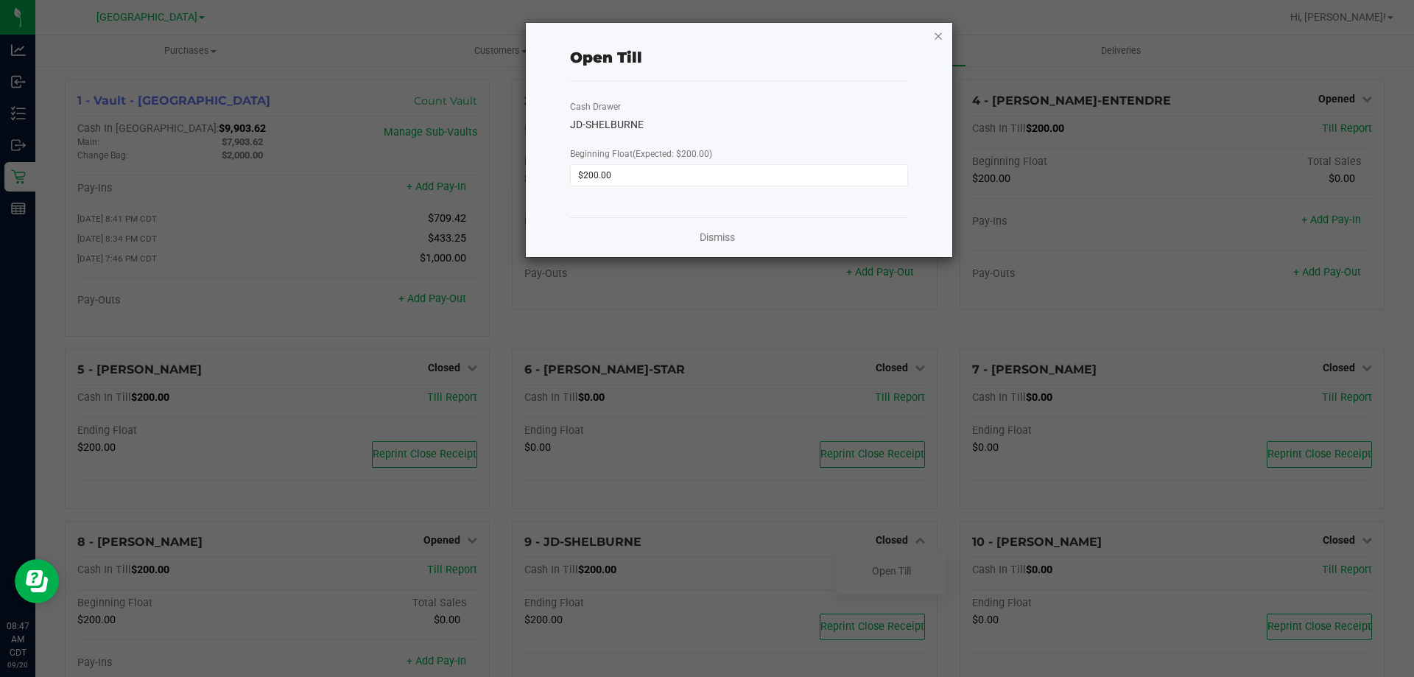
click at [935, 31] on icon "button" at bounding box center [938, 36] width 10 height 18
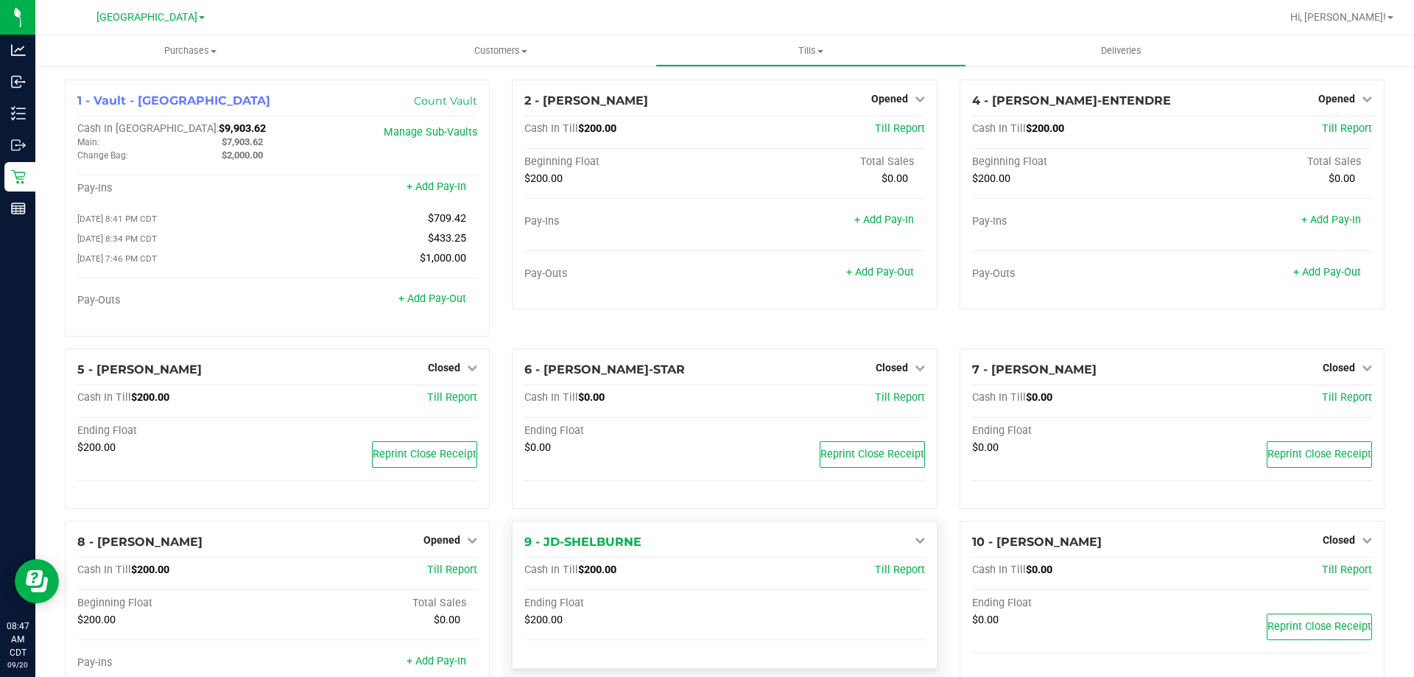
click at [916, 545] on icon at bounding box center [920, 540] width 10 height 10
click at [513, 521] on div "6 - [PERSON_NAME]-STAR Closed Open Till Cash In Till $0.00 Till Report Ending F…" at bounding box center [724, 434] width 447 height 173
